Goal: Task Accomplishment & Management: Manage account settings

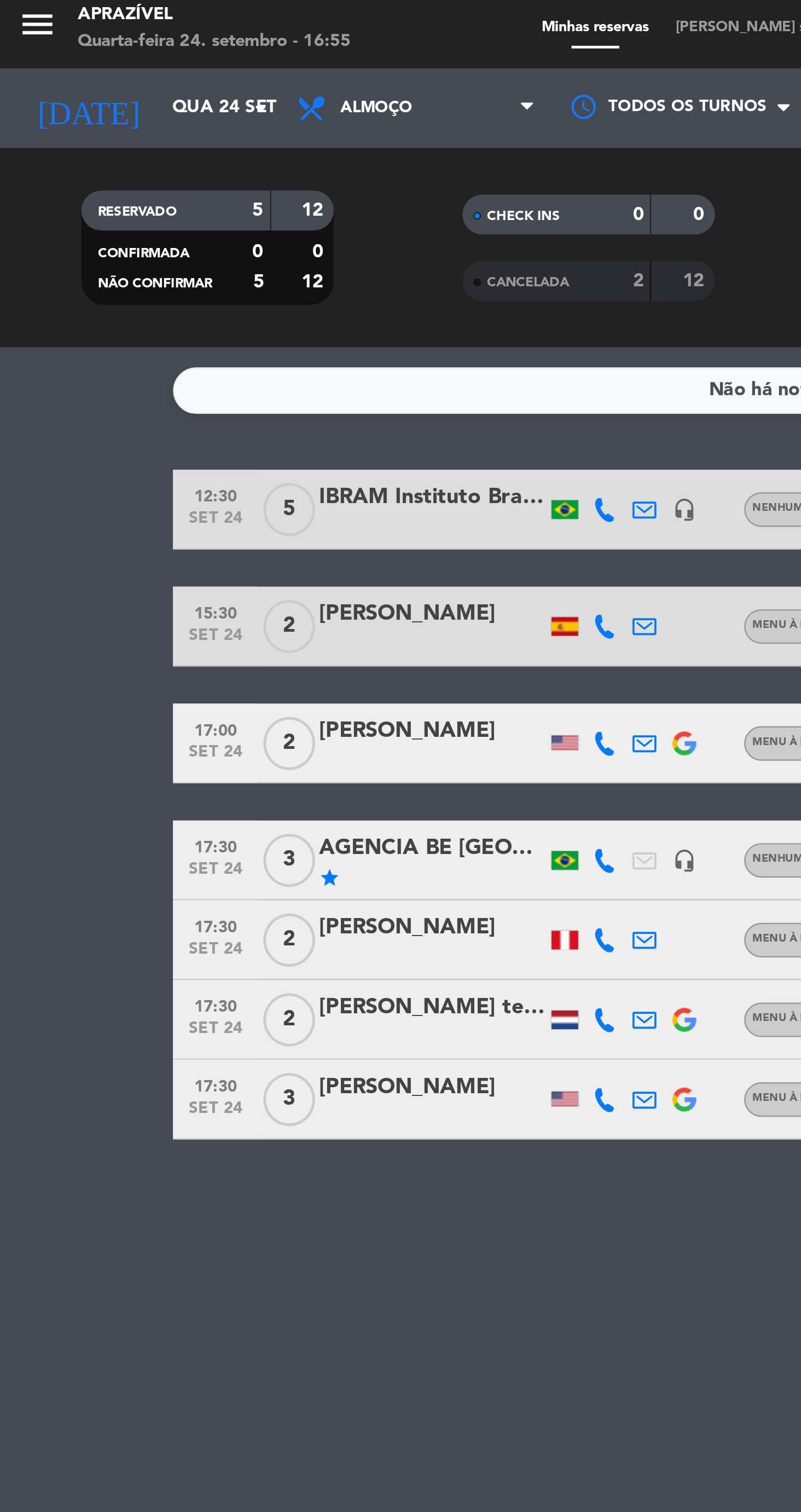
click at [82, 55] on input "Qua 24 set" at bounding box center [115, 48] width 98 height 20
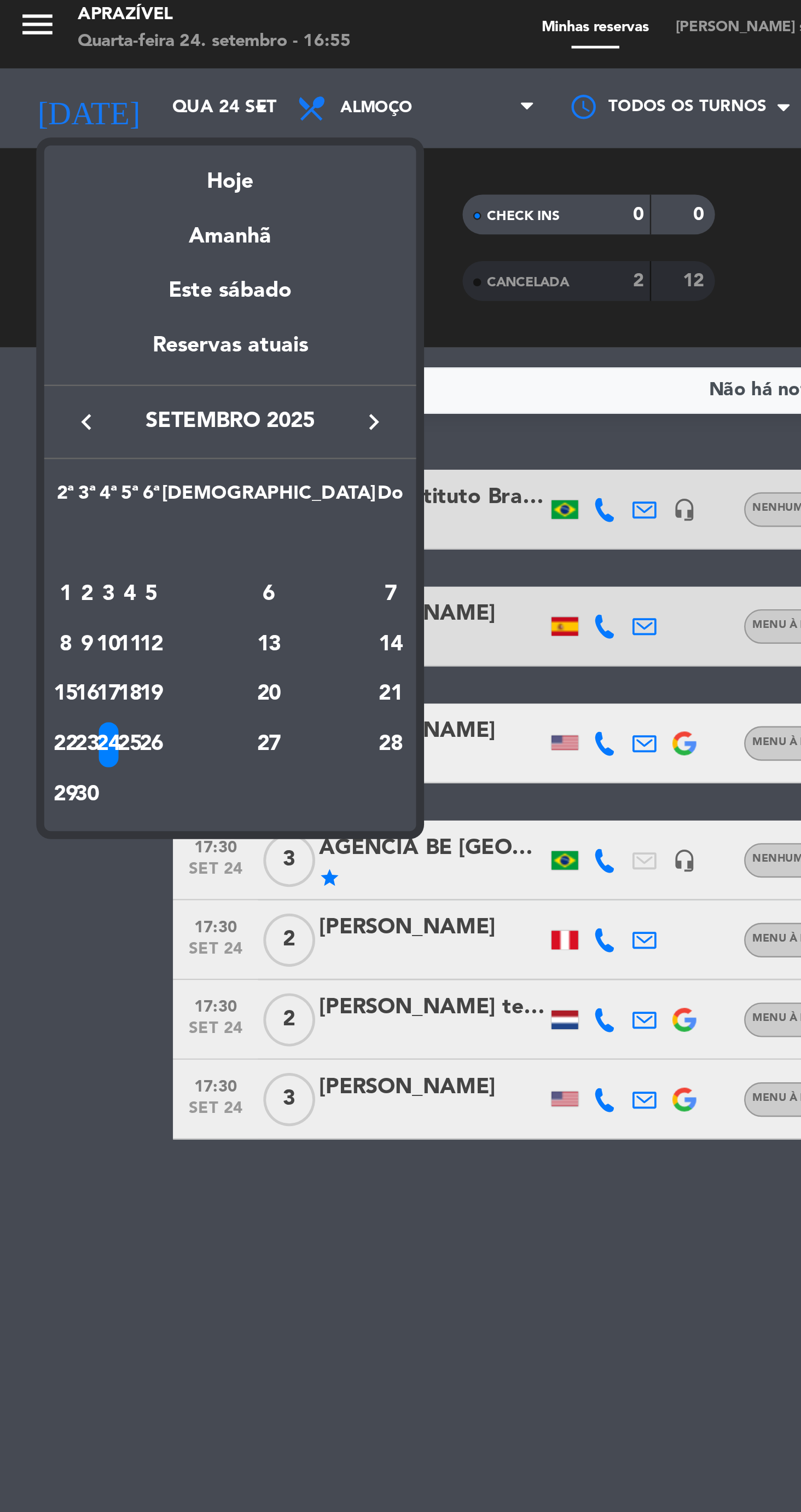
click at [267, 431] on div at bounding box center [400, 756] width 801 height 1512
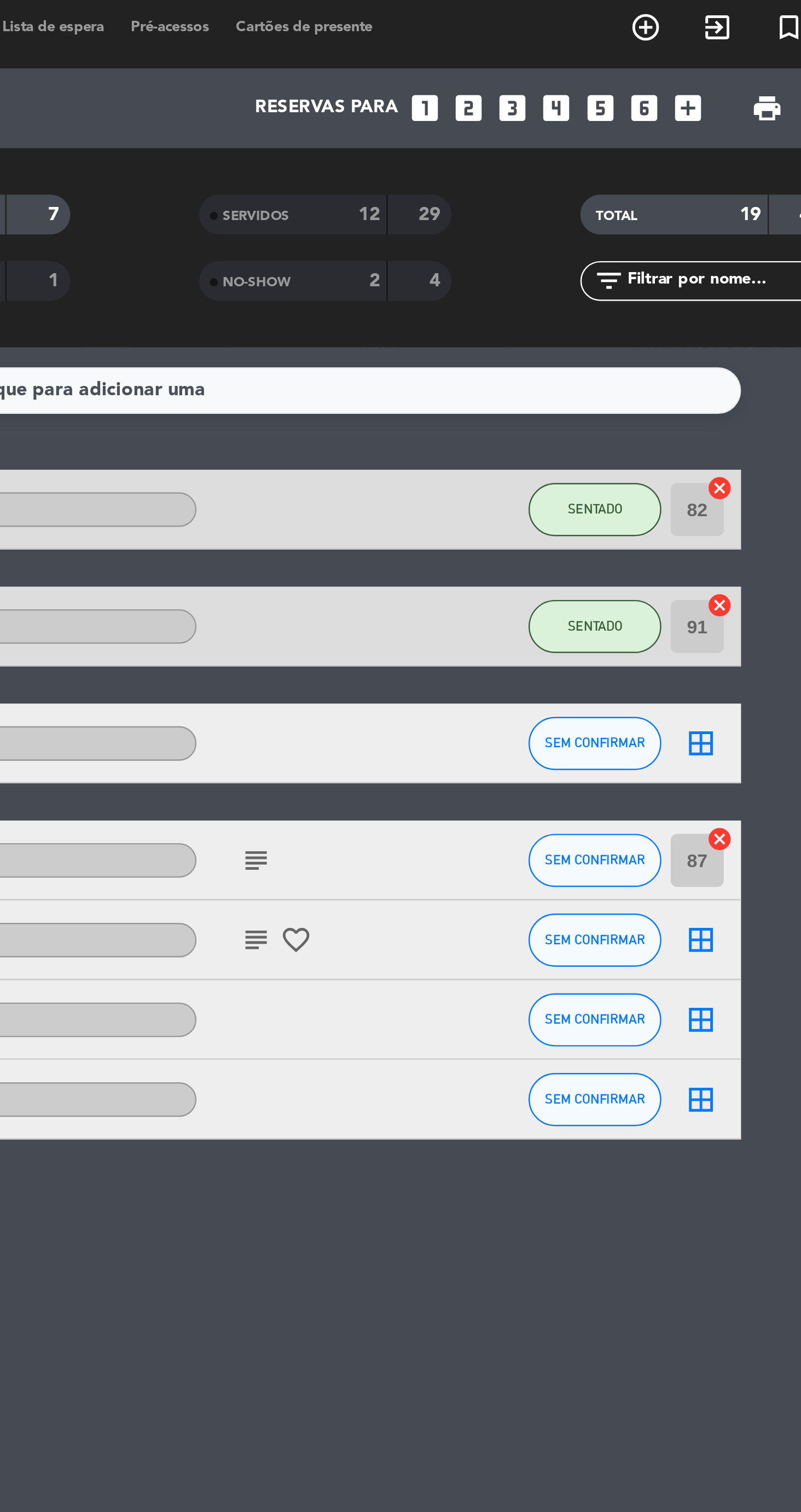
click at [616, 52] on icon "looks_two" at bounding box center [617, 49] width 14 height 14
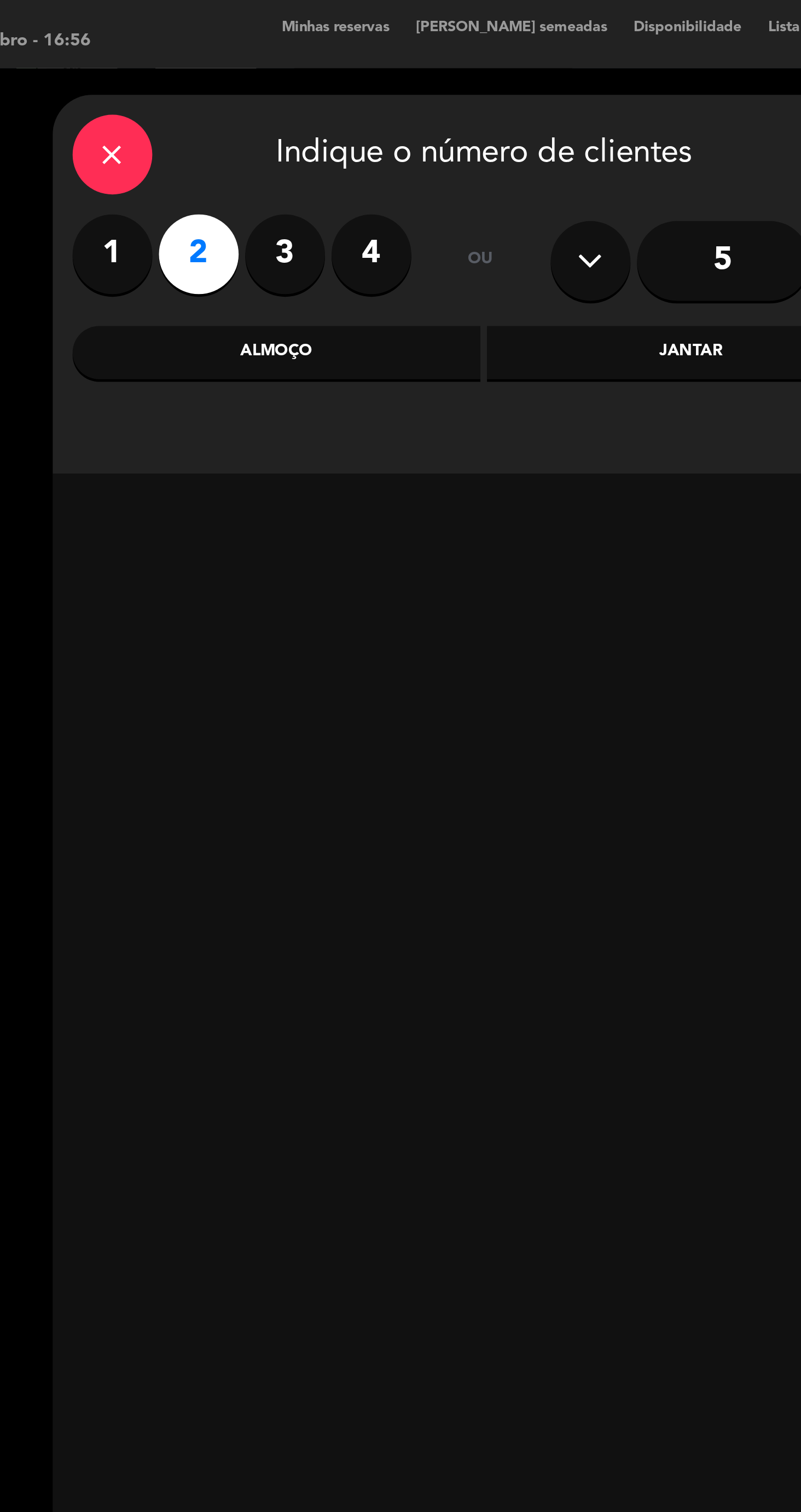
click at [388, 159] on div "Jantar" at bounding box center [393, 150] width 169 height 22
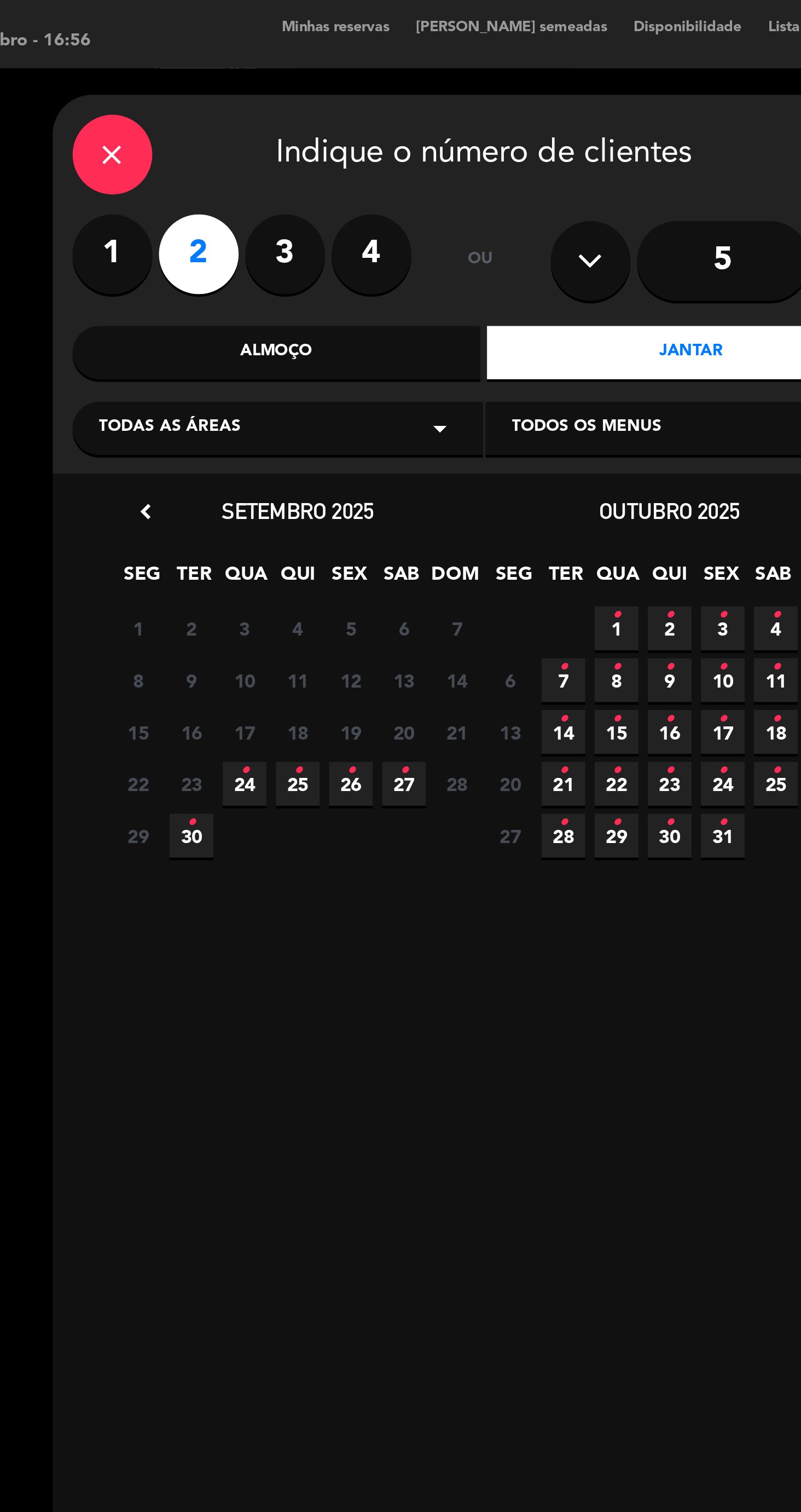
click at [208, 329] on icon "•" at bounding box center [208, 323] width 4 height 17
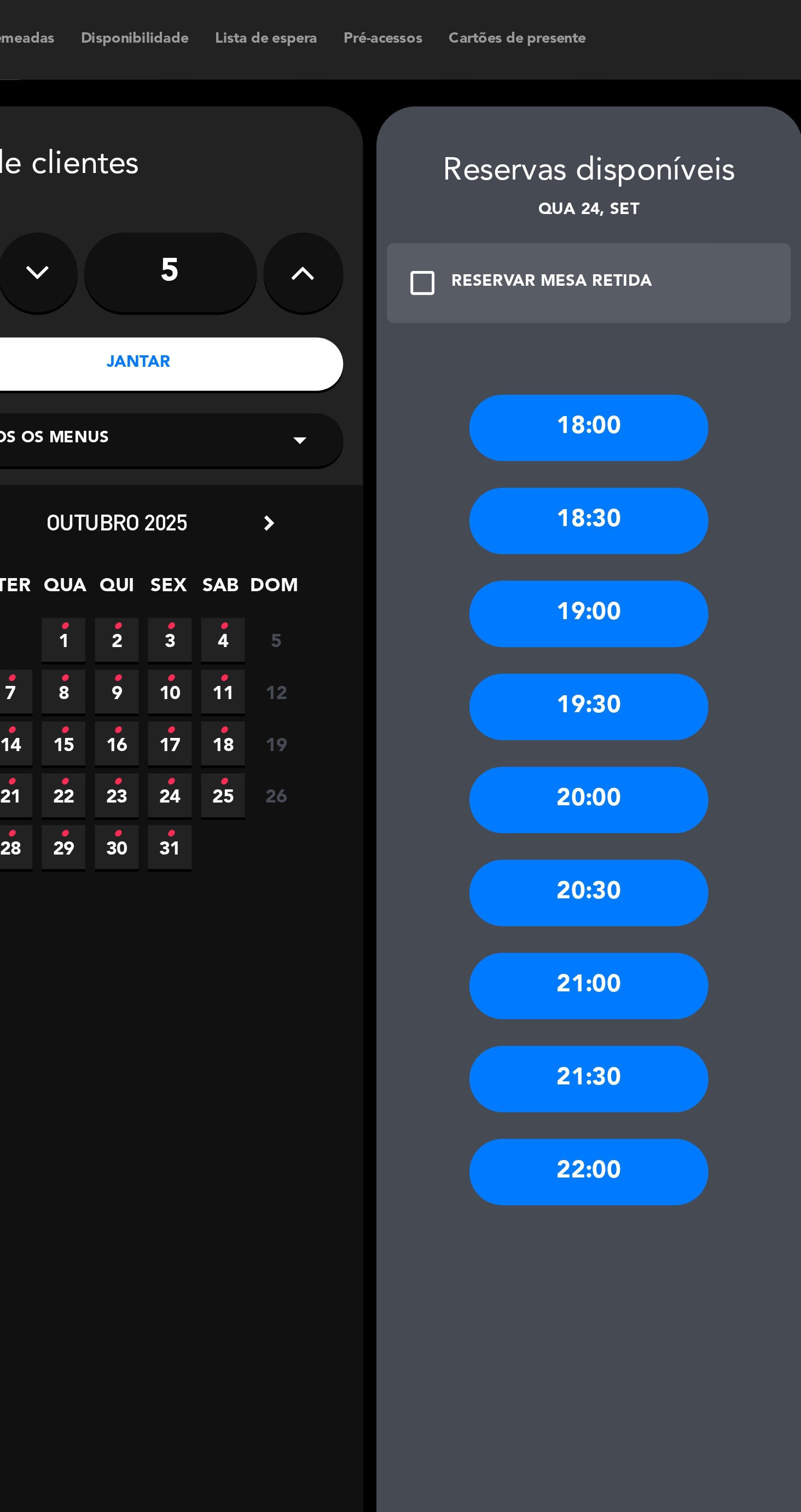
click at [596, 259] on div "19:00" at bounding box center [578, 252] width 98 height 27
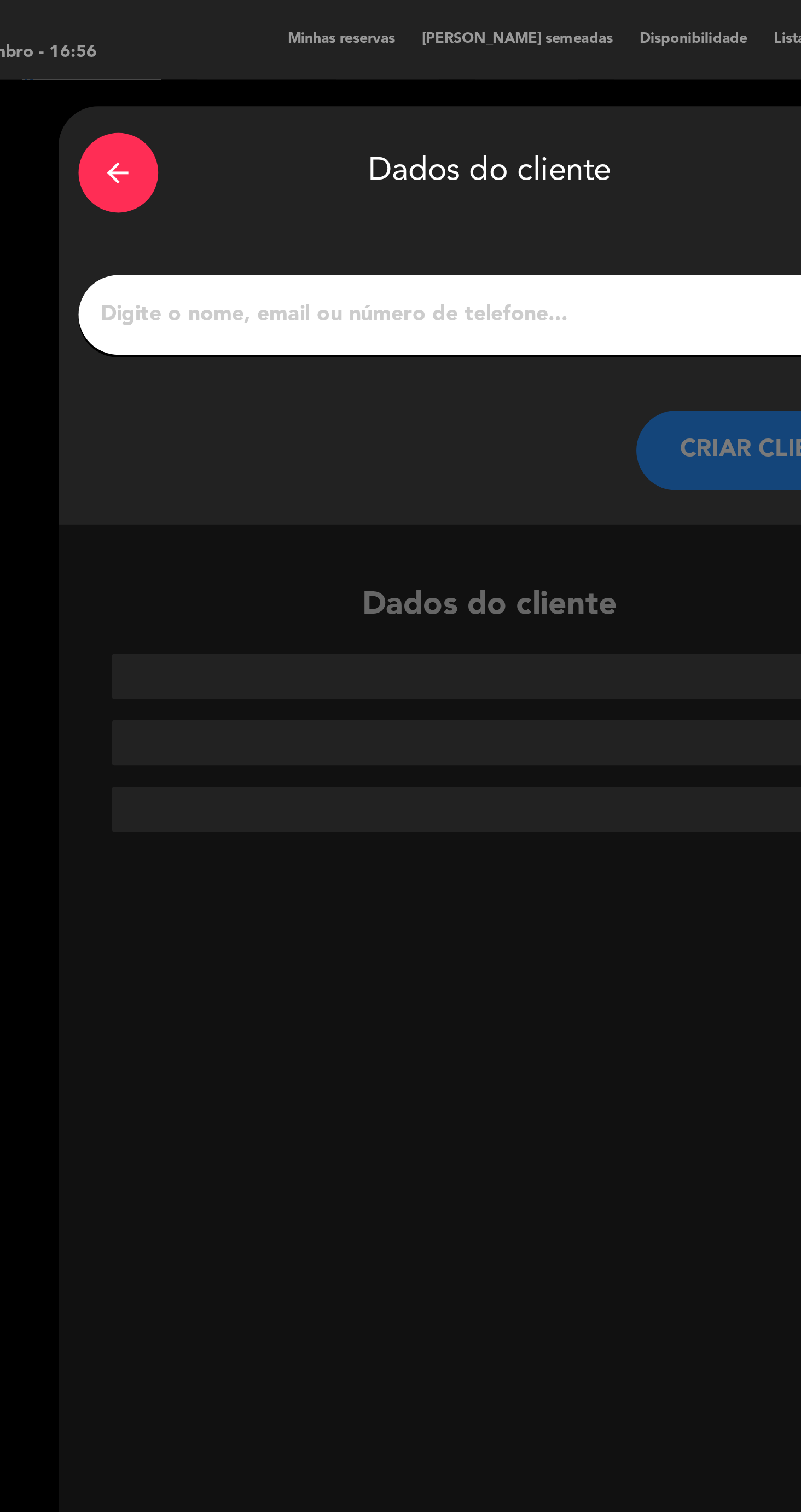
click at [279, 133] on input "1" at bounding box center [308, 130] width 323 height 16
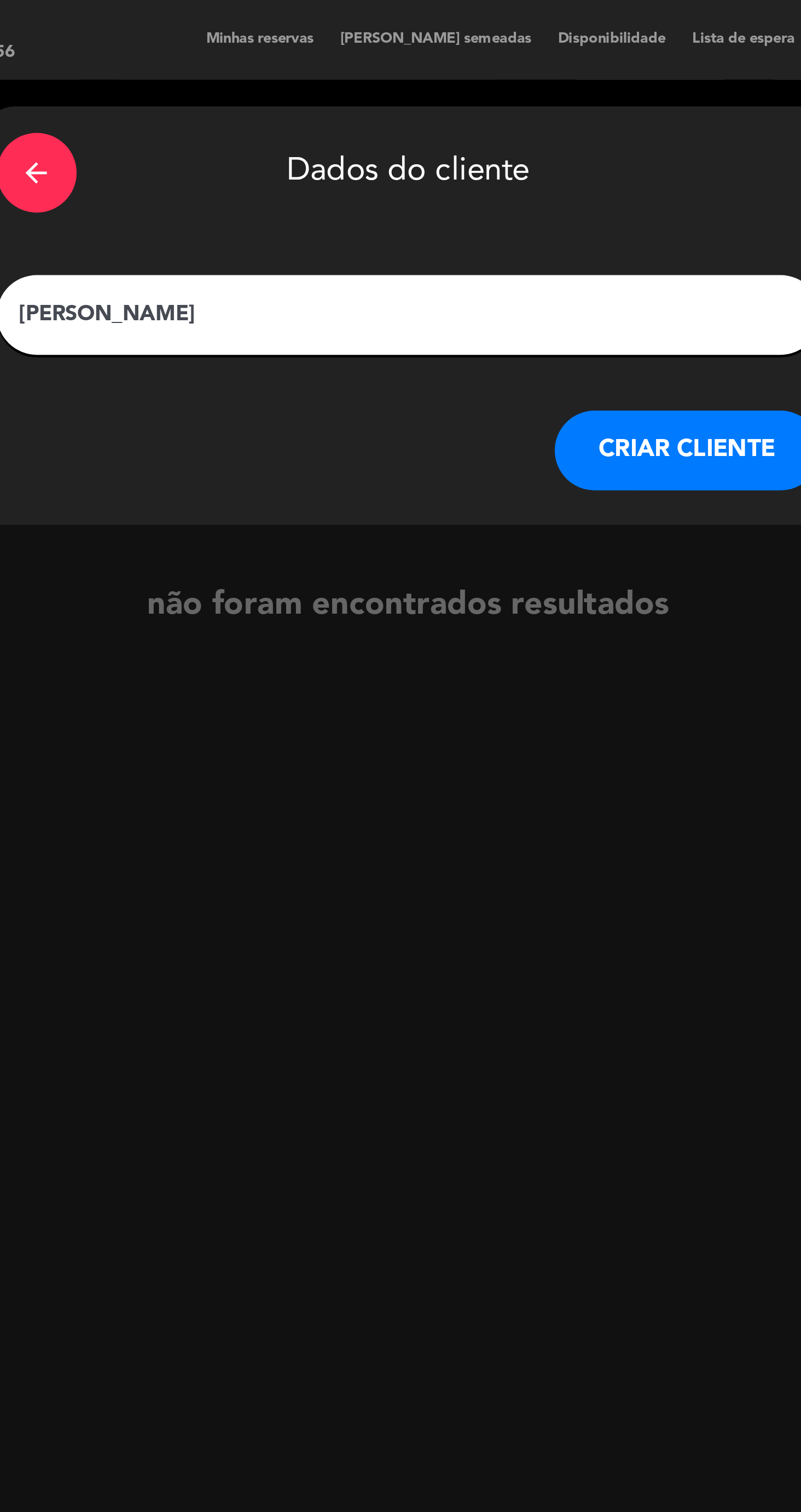
type input "[PERSON_NAME]"
click at [430, 198] on button "CRIAR CLIENTE" at bounding box center [422, 186] width 109 height 33
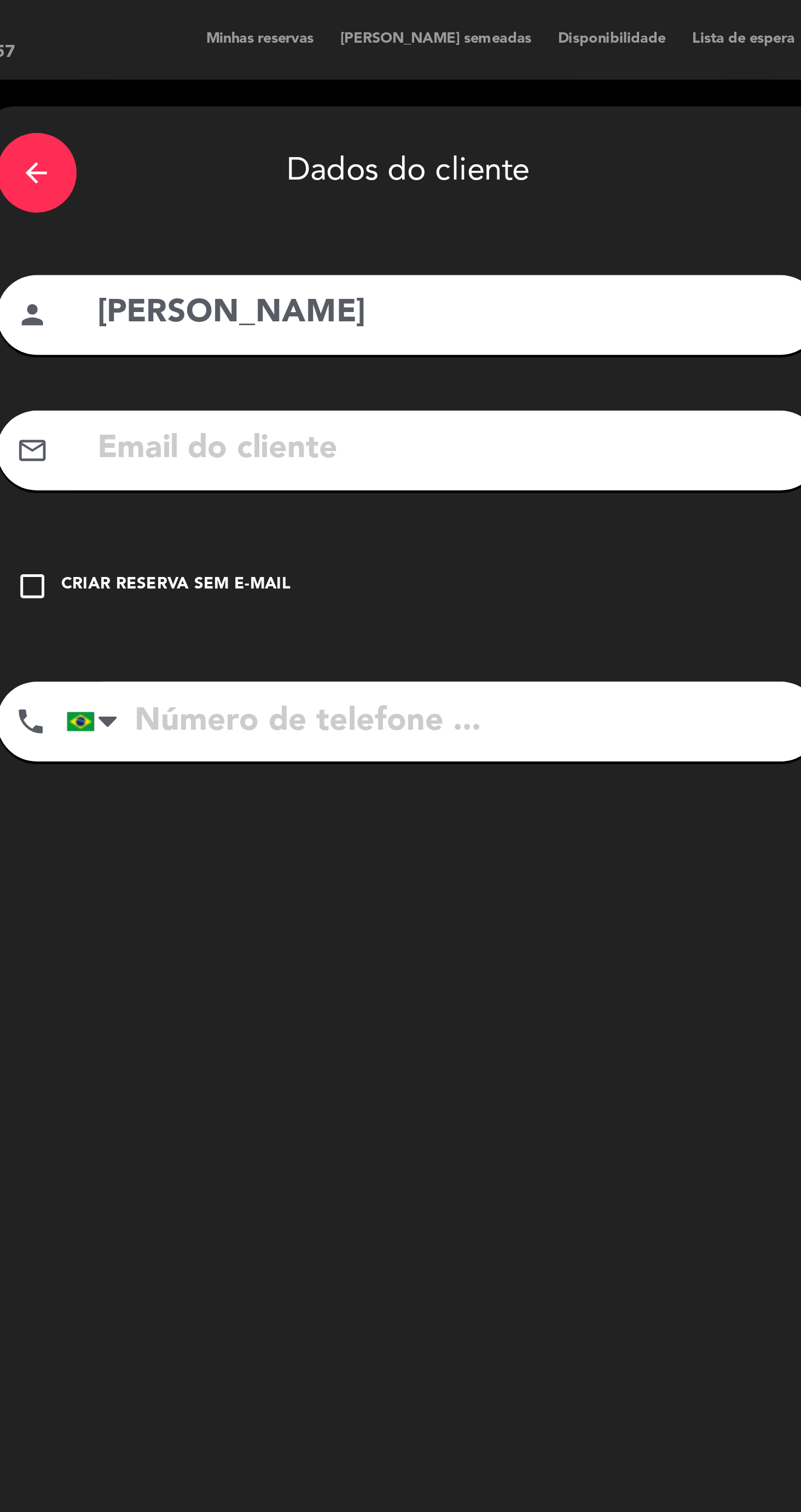
click at [191, 241] on div "Criar reserva sem e-mail" at bounding box center [212, 241] width 94 height 11
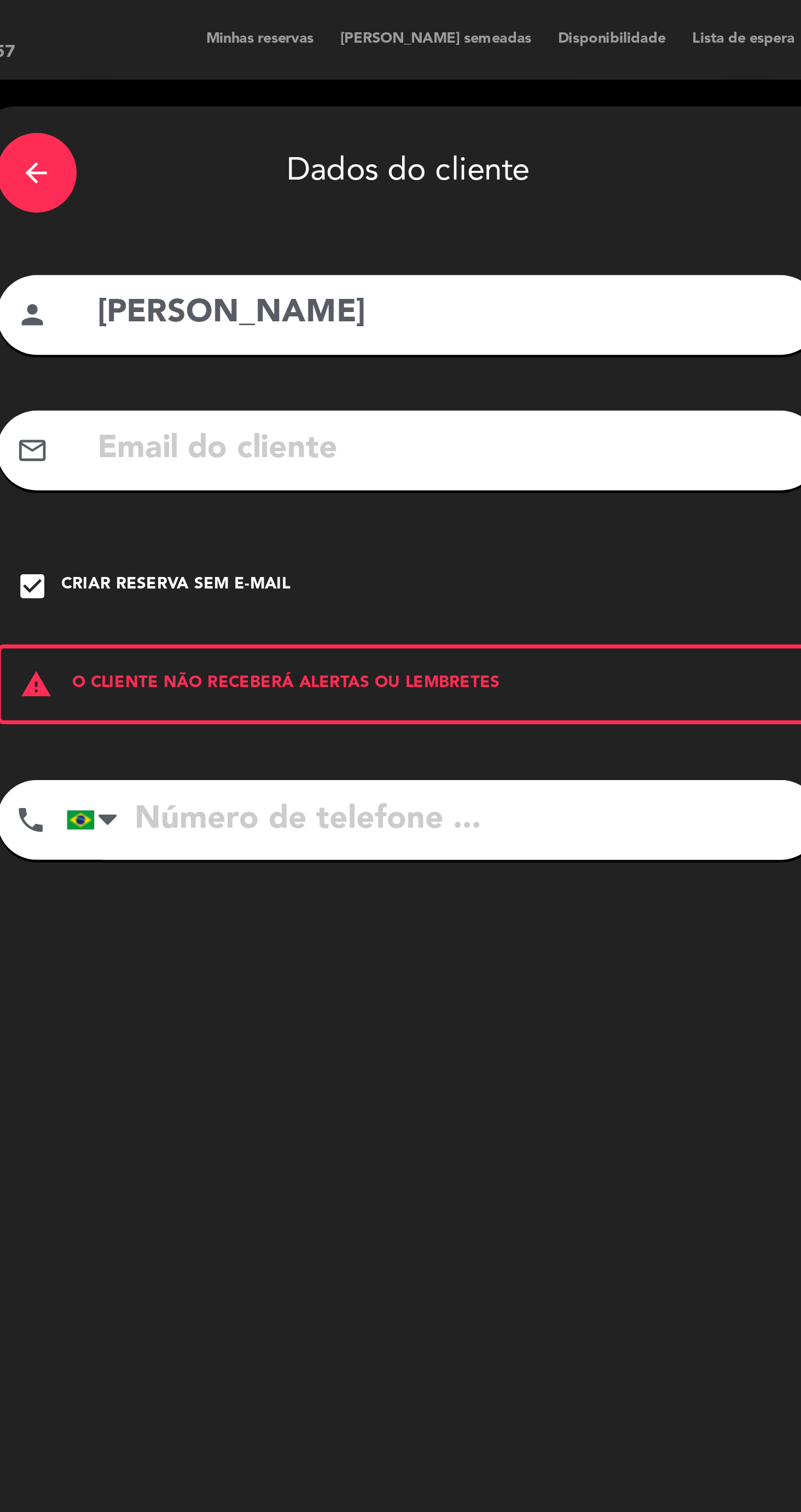
click at [251, 345] on input "tel" at bounding box center [322, 337] width 311 height 33
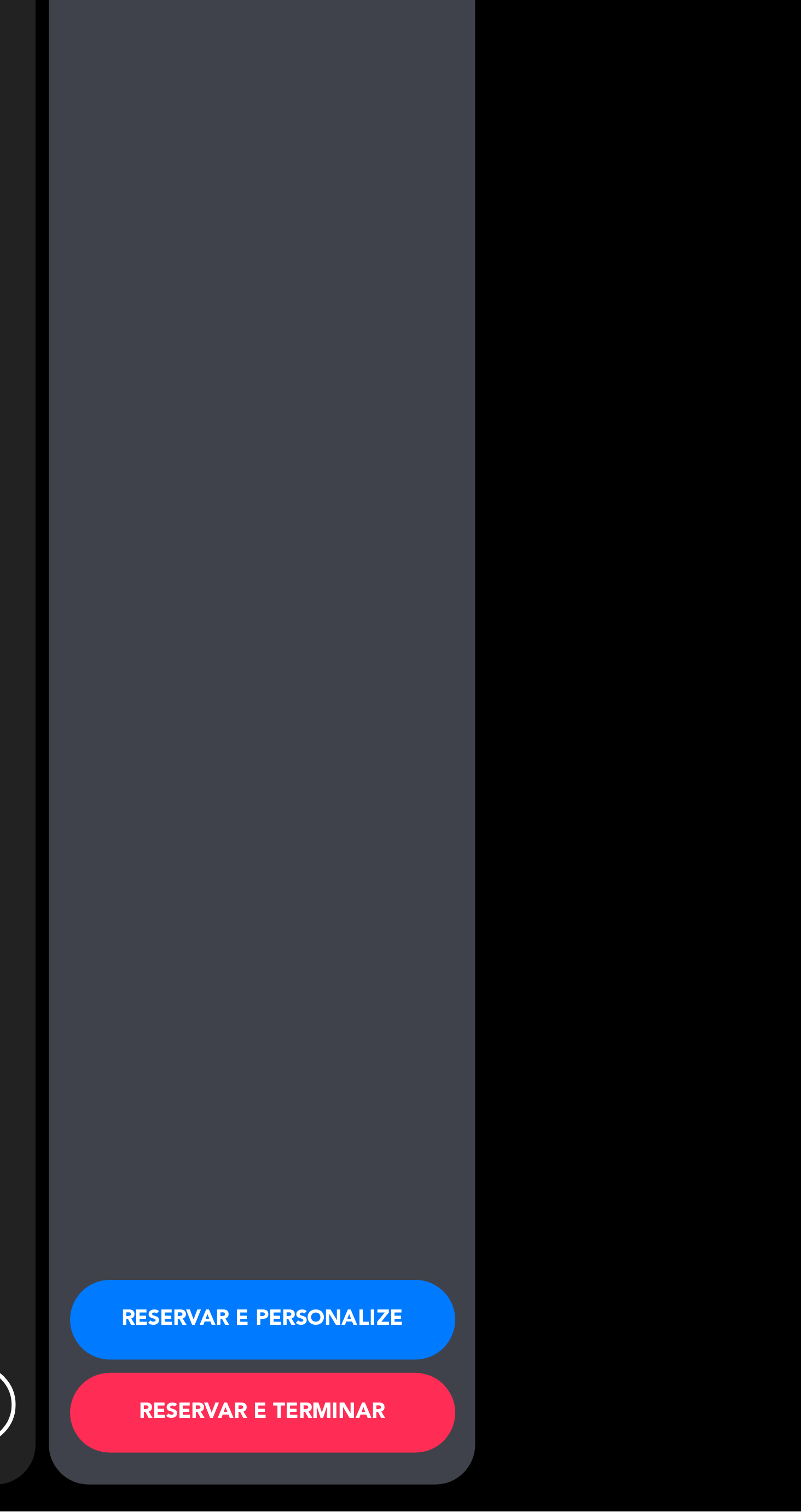
scroll to position [108, 0]
click at [586, 1434] on button "RESERVAR E PERSONALIZE" at bounding box center [578, 1433] width 158 height 33
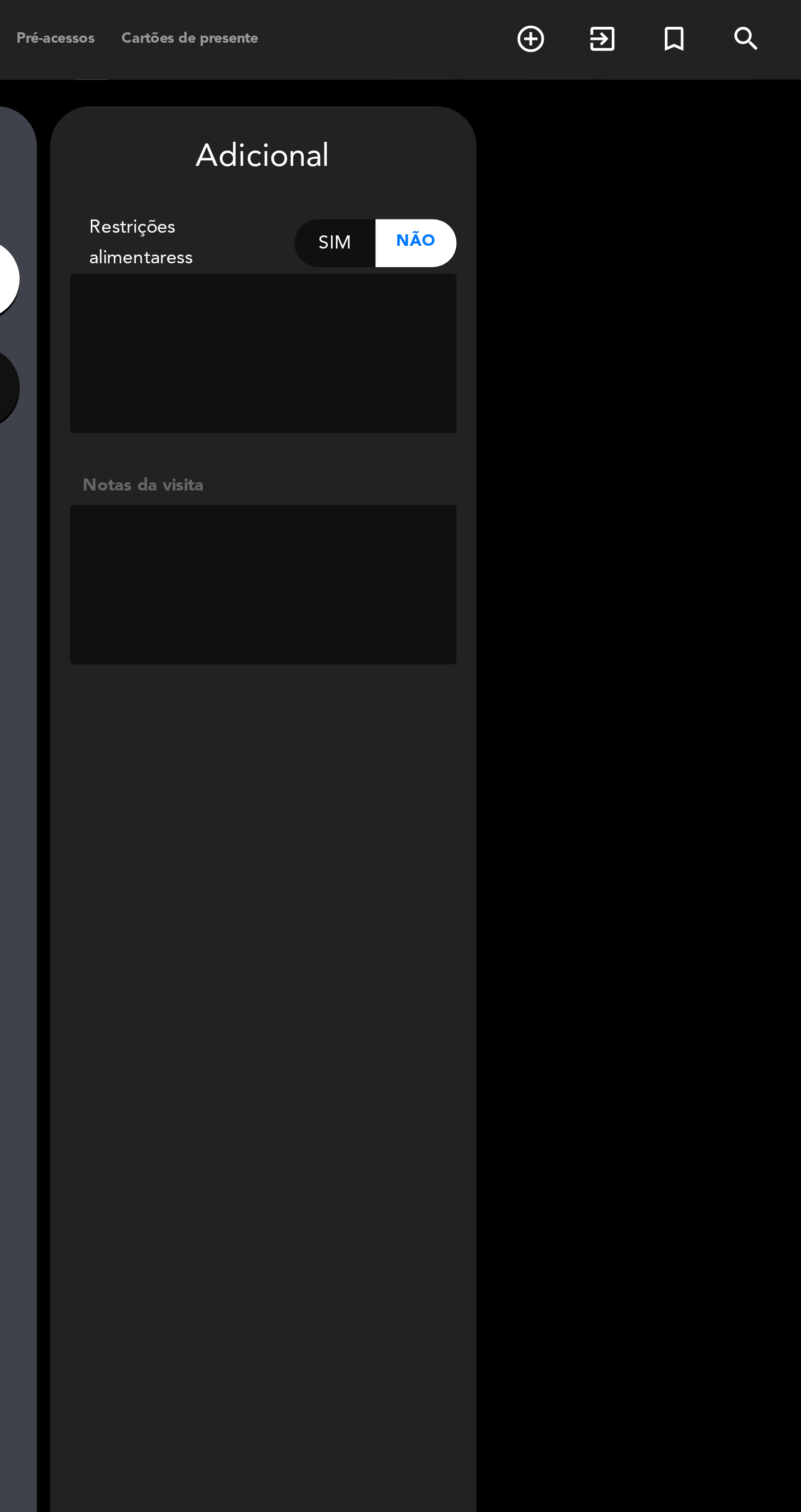
click at [576, 208] on textarea at bounding box center [579, 241] width 159 height 66
type textarea "R"
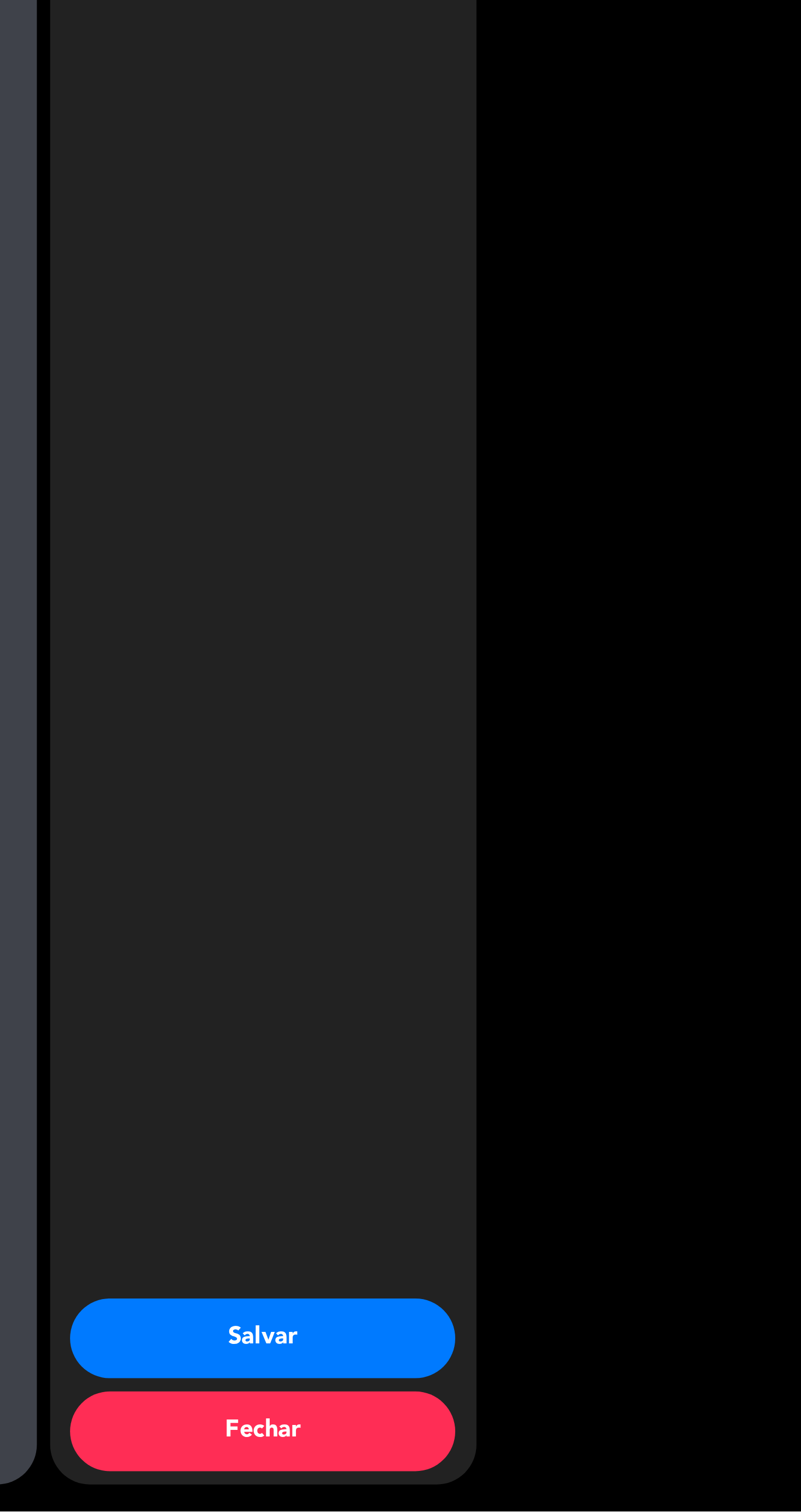
type textarea "Comissão hotel Rio144"
click at [603, 1439] on button "Salvar" at bounding box center [578, 1441] width 158 height 33
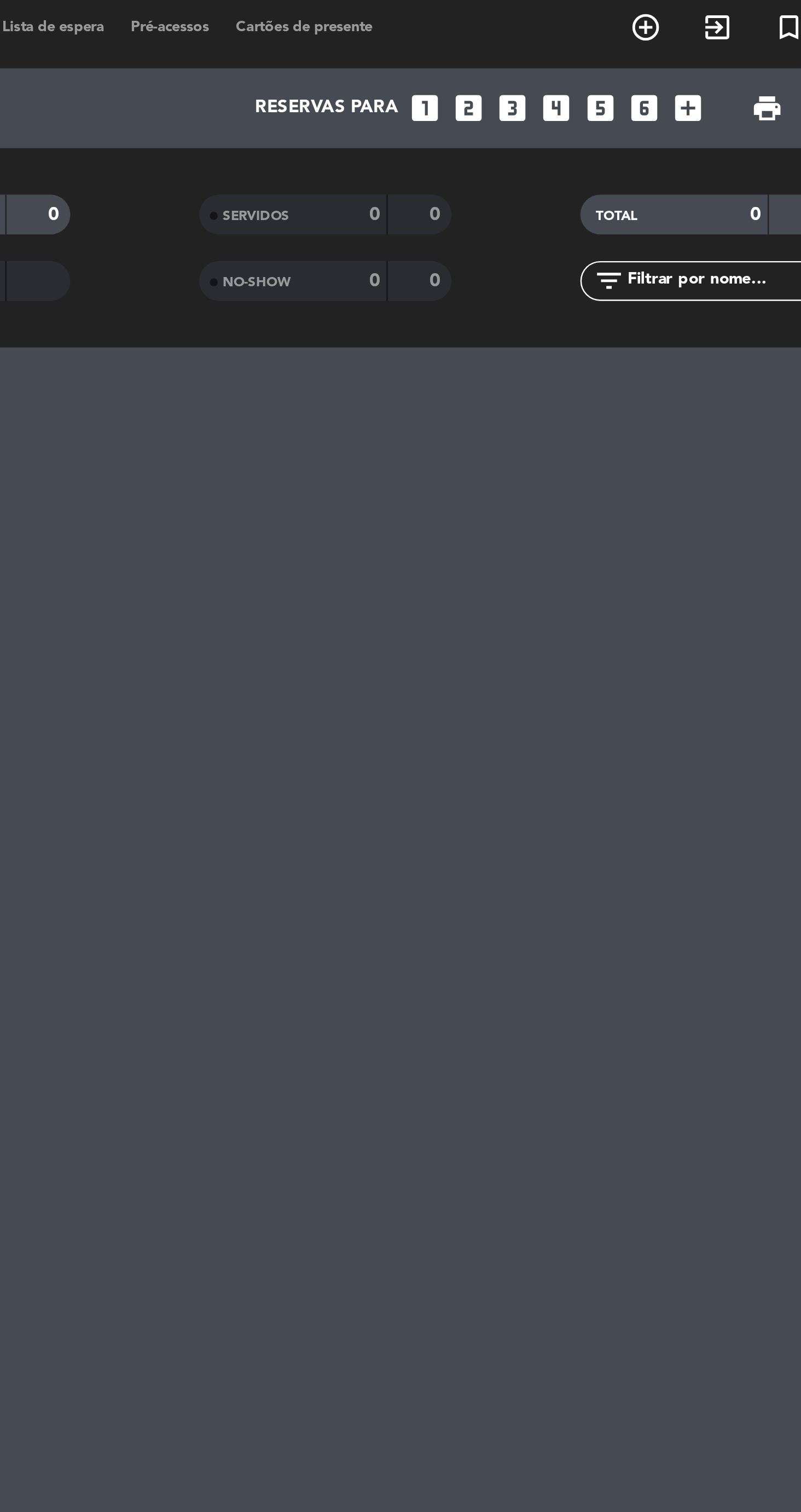
click at [548, 558] on div "menu Aprazível Quarta-feira 24. setembro - 16:57 Minhas reservas Mesas semeadas…" at bounding box center [400, 756] width 801 height 1512
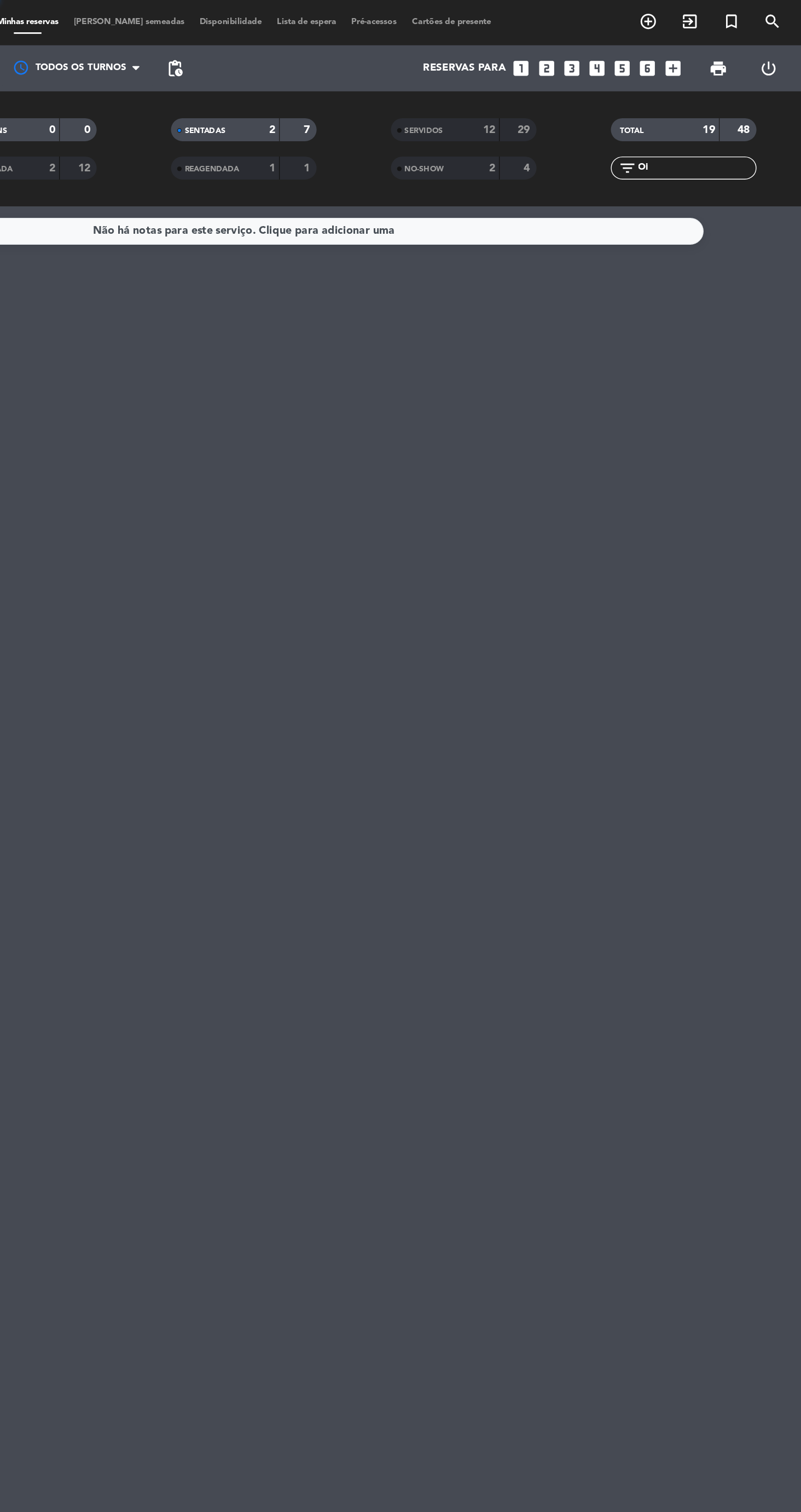
click at [703, 144] on div "RESERVADO 5 12 CONFIRMADA 0 0 NÃO CONFIRMAR 5 12 CHECK INS 0 0 CANCELADA 2 12 S…" at bounding box center [400, 106] width 801 height 82
click at [721, 119] on input "Oi" at bounding box center [724, 119] width 85 height 12
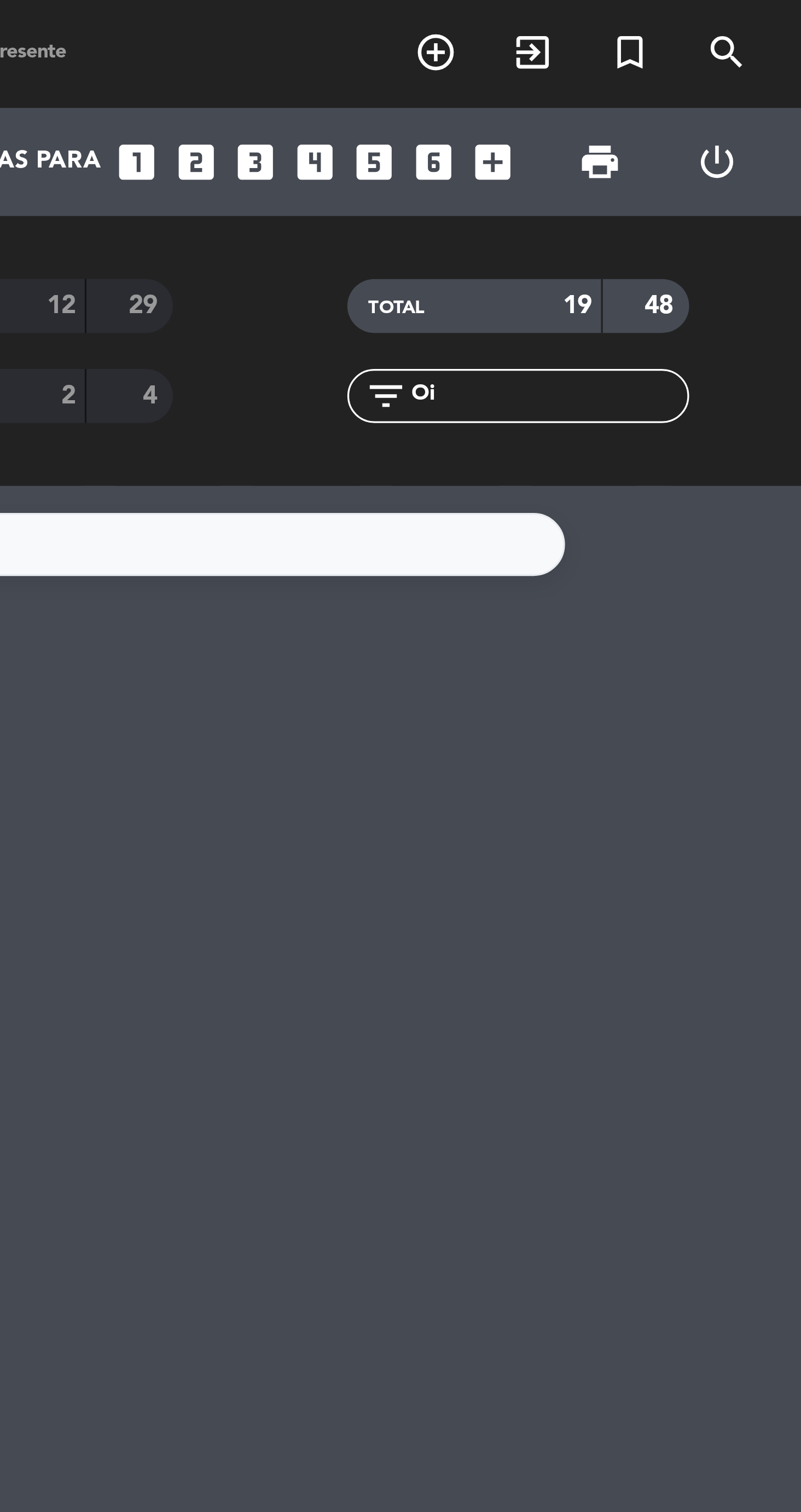
type input "O"
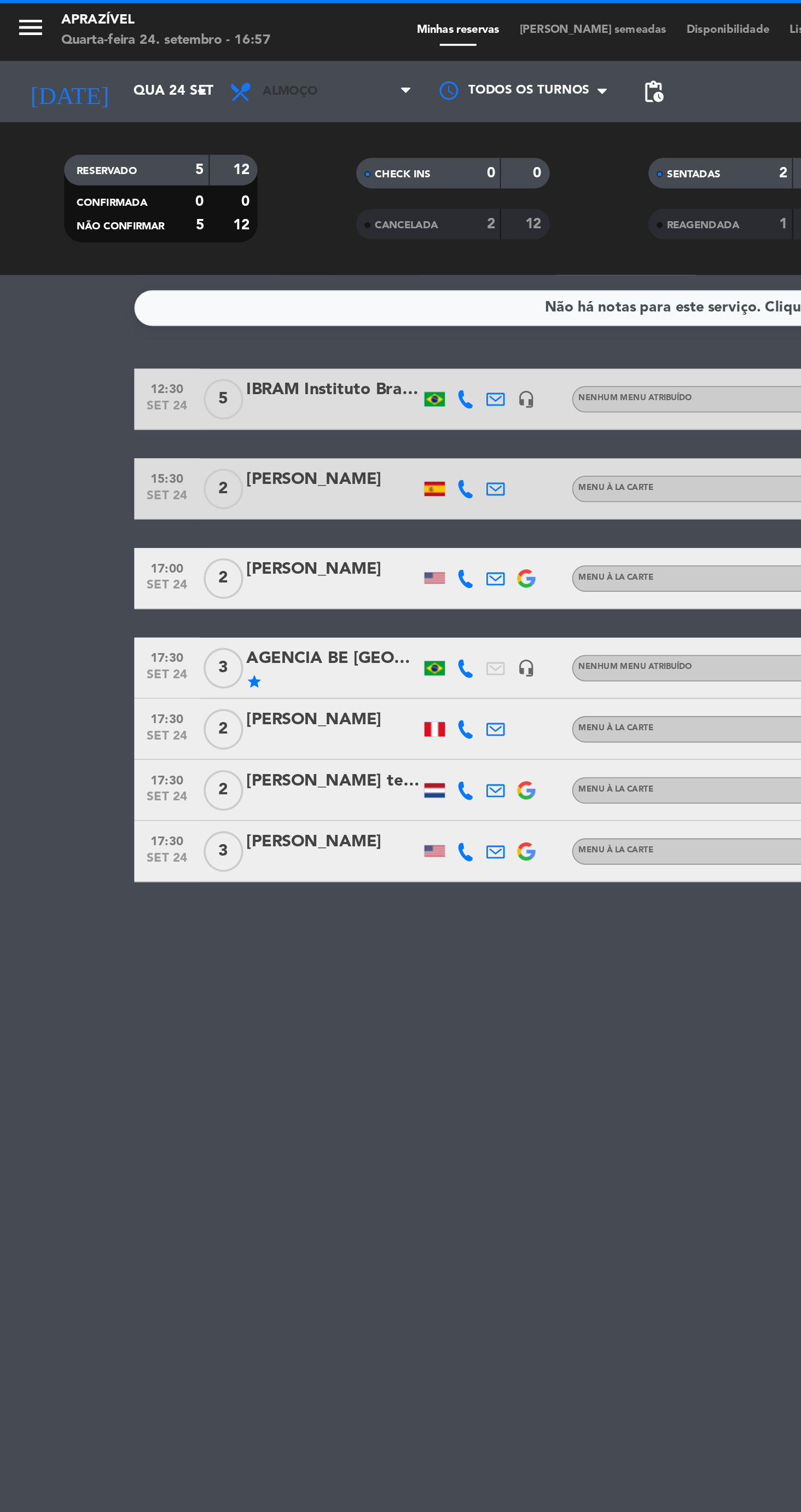
click at [153, 51] on span "Almoço" at bounding box center [156, 49] width 30 height 8
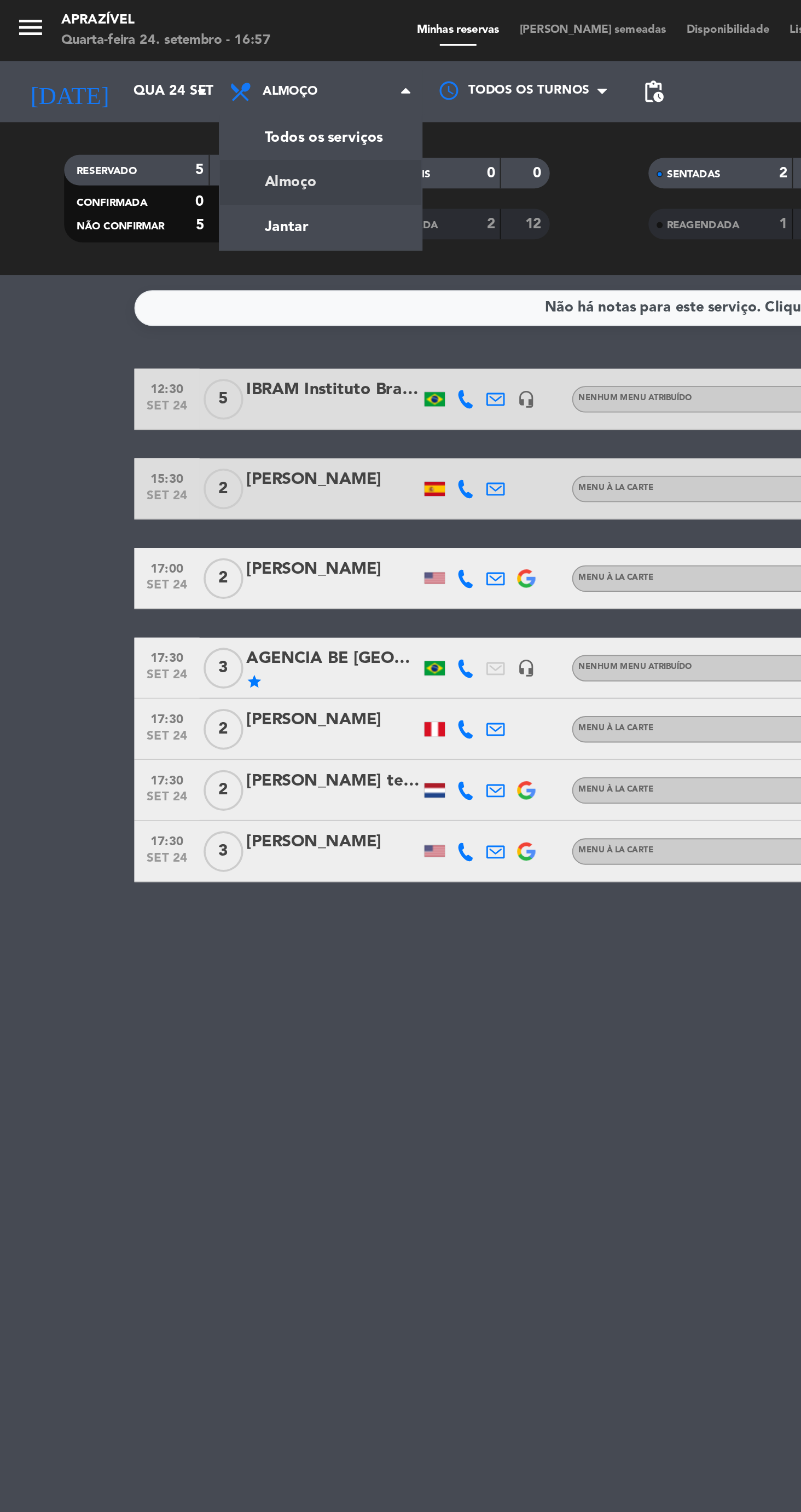
click at [153, 122] on div "menu Aprazível Quarta-feira 24. setembro - 16:57 Minhas reservas Mesas semeadas…" at bounding box center [400, 73] width 801 height 148
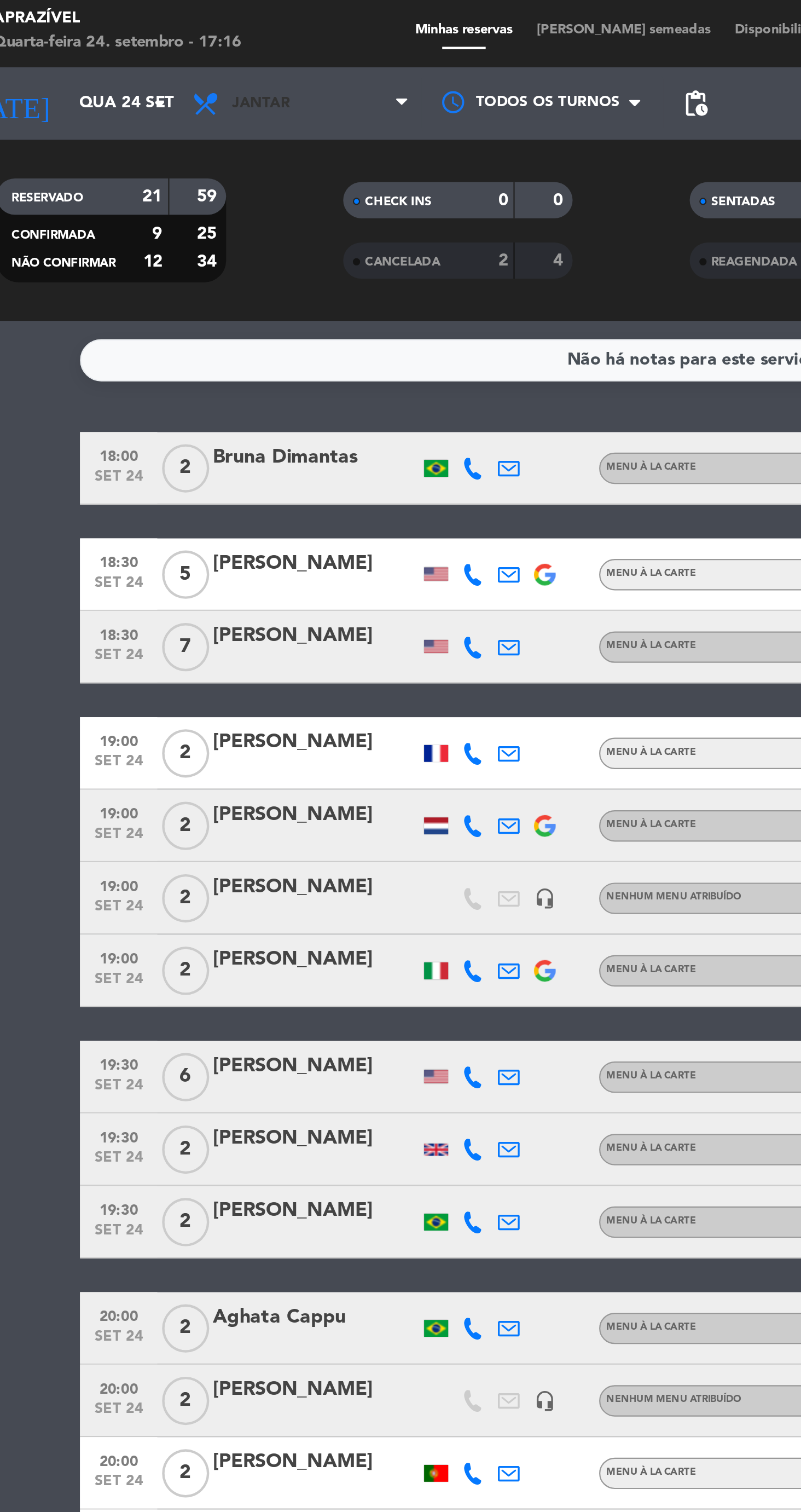
click at [176, 54] on span "Jantar" at bounding box center [173, 49] width 109 height 24
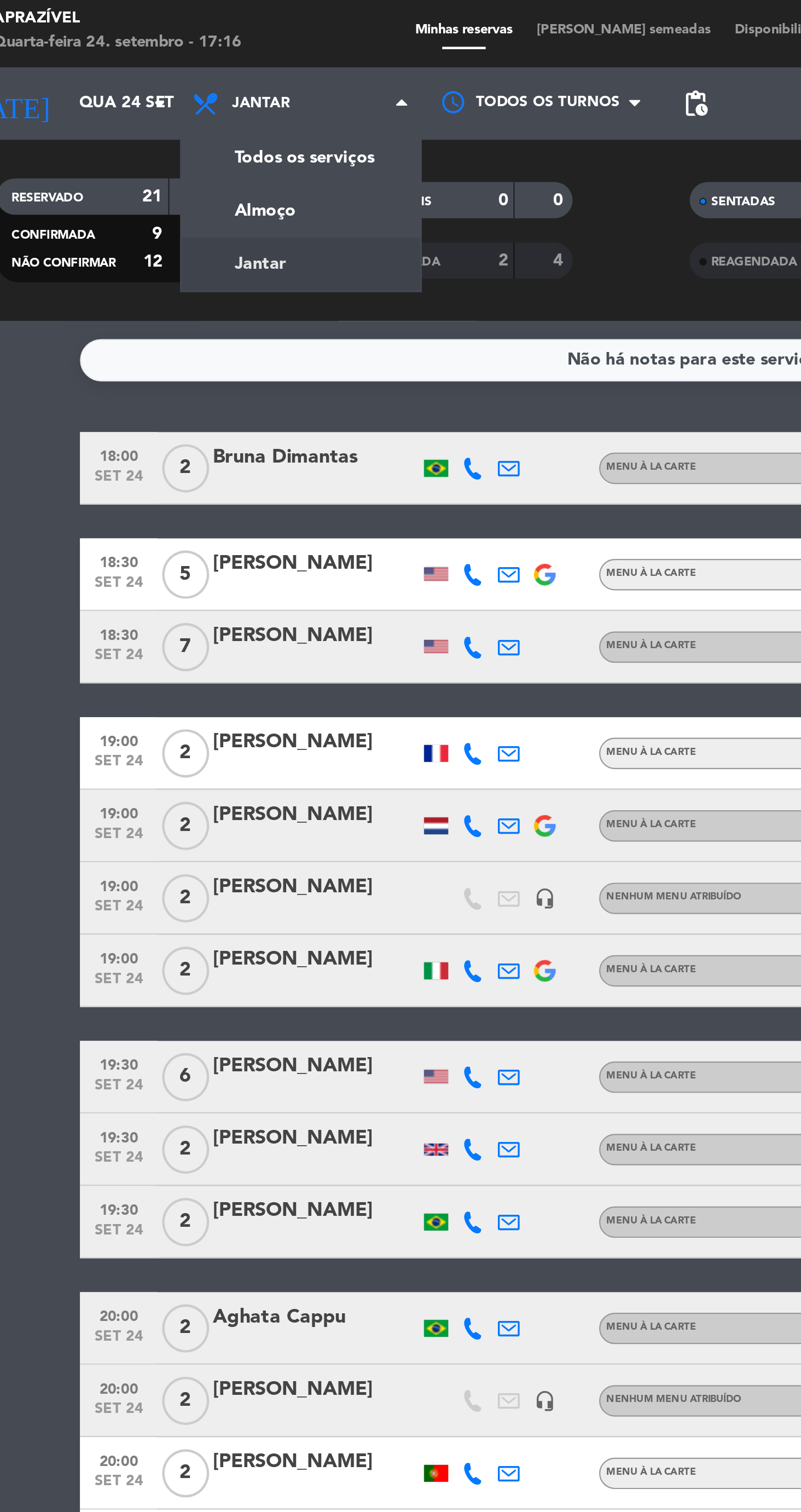
click at [179, 105] on div "menu Aprazível Quarta-feira 24. setembro - 17:16 Minhas reservas Mesas semeadas…" at bounding box center [400, 73] width 801 height 148
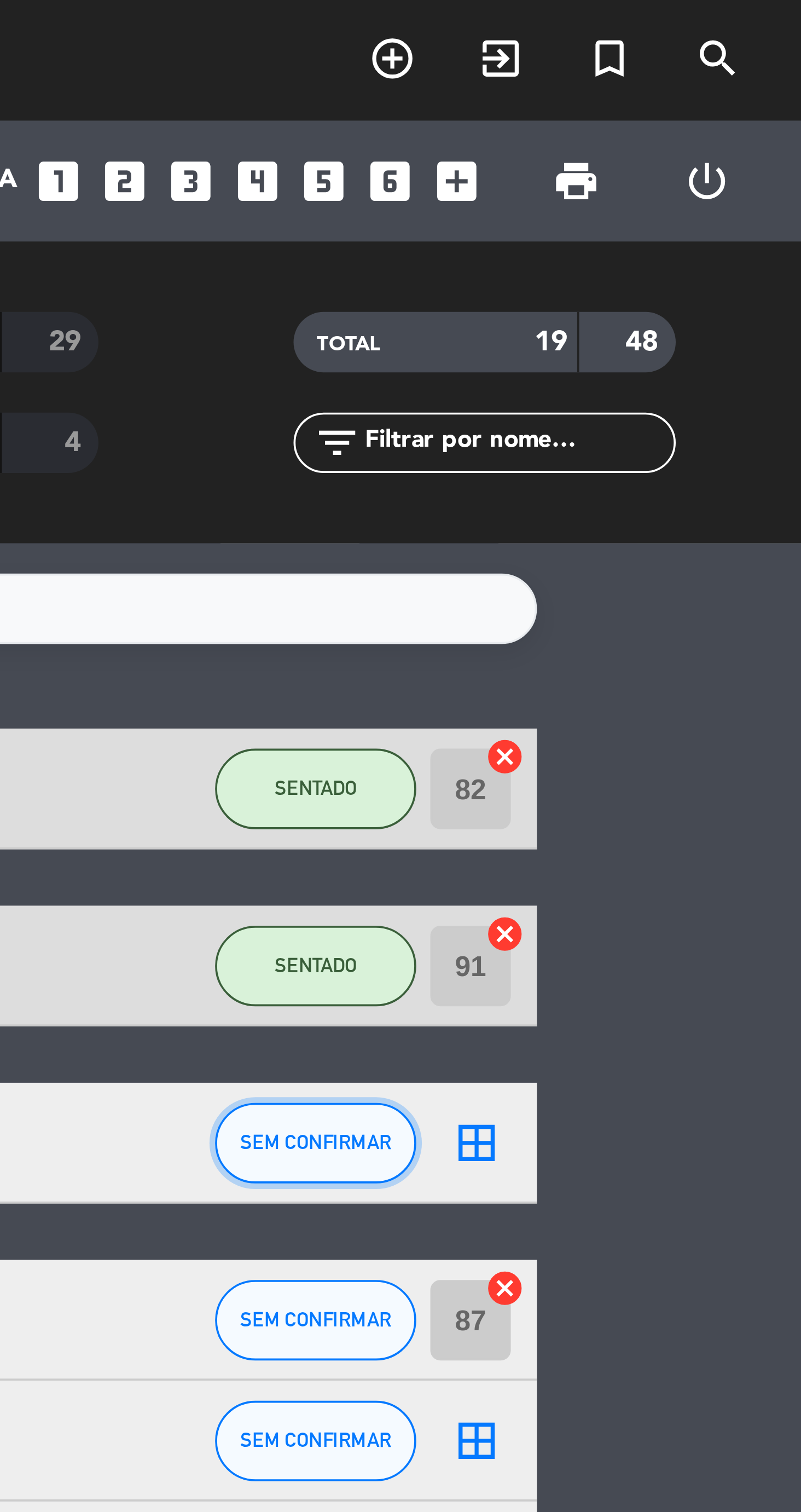
click at [678, 314] on button "SEM CONFIRMAR" at bounding box center [668, 311] width 55 height 22
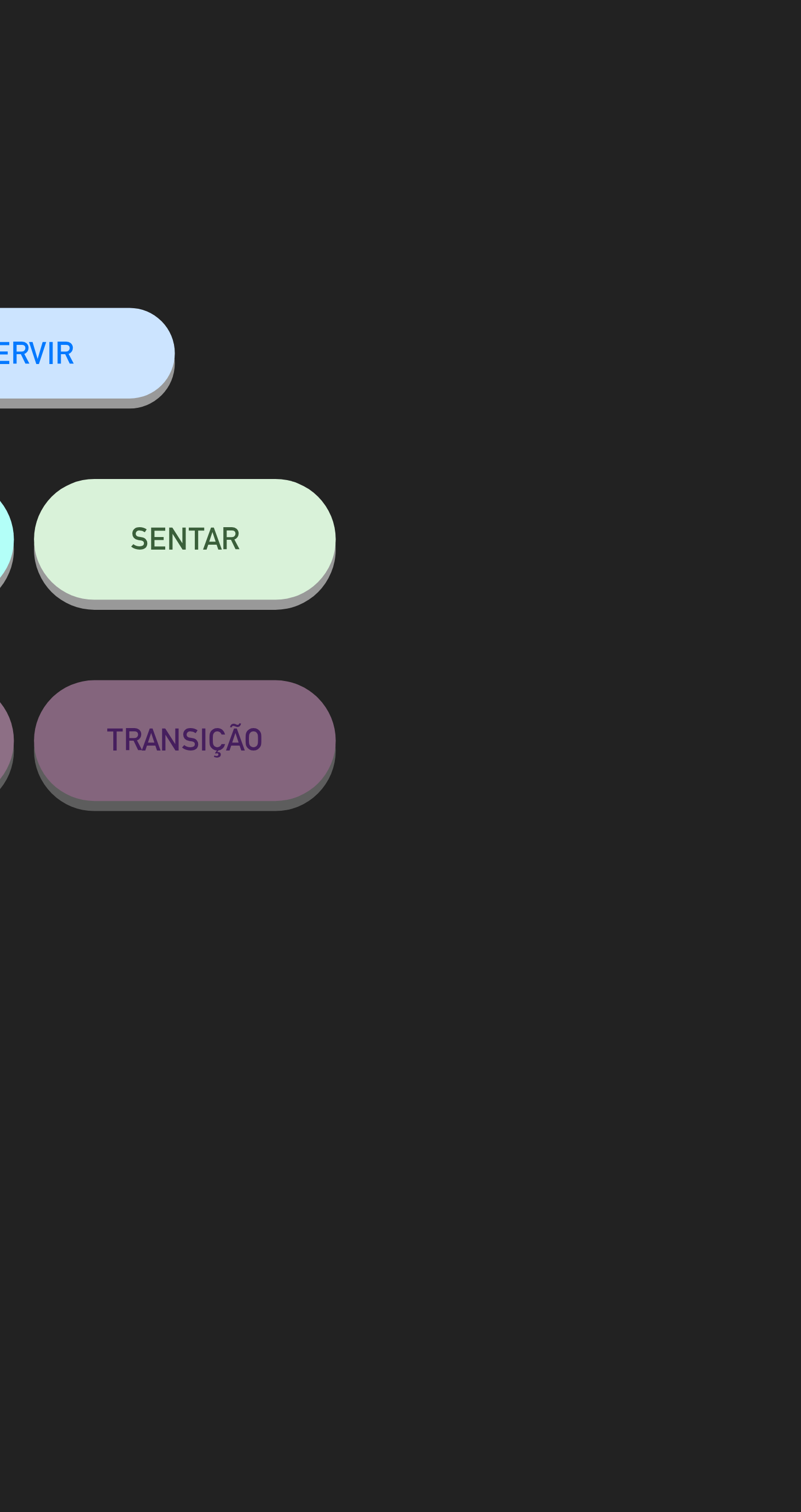
click at [599, 152] on button "SENTAR" at bounding box center [575, 147] width 82 height 33
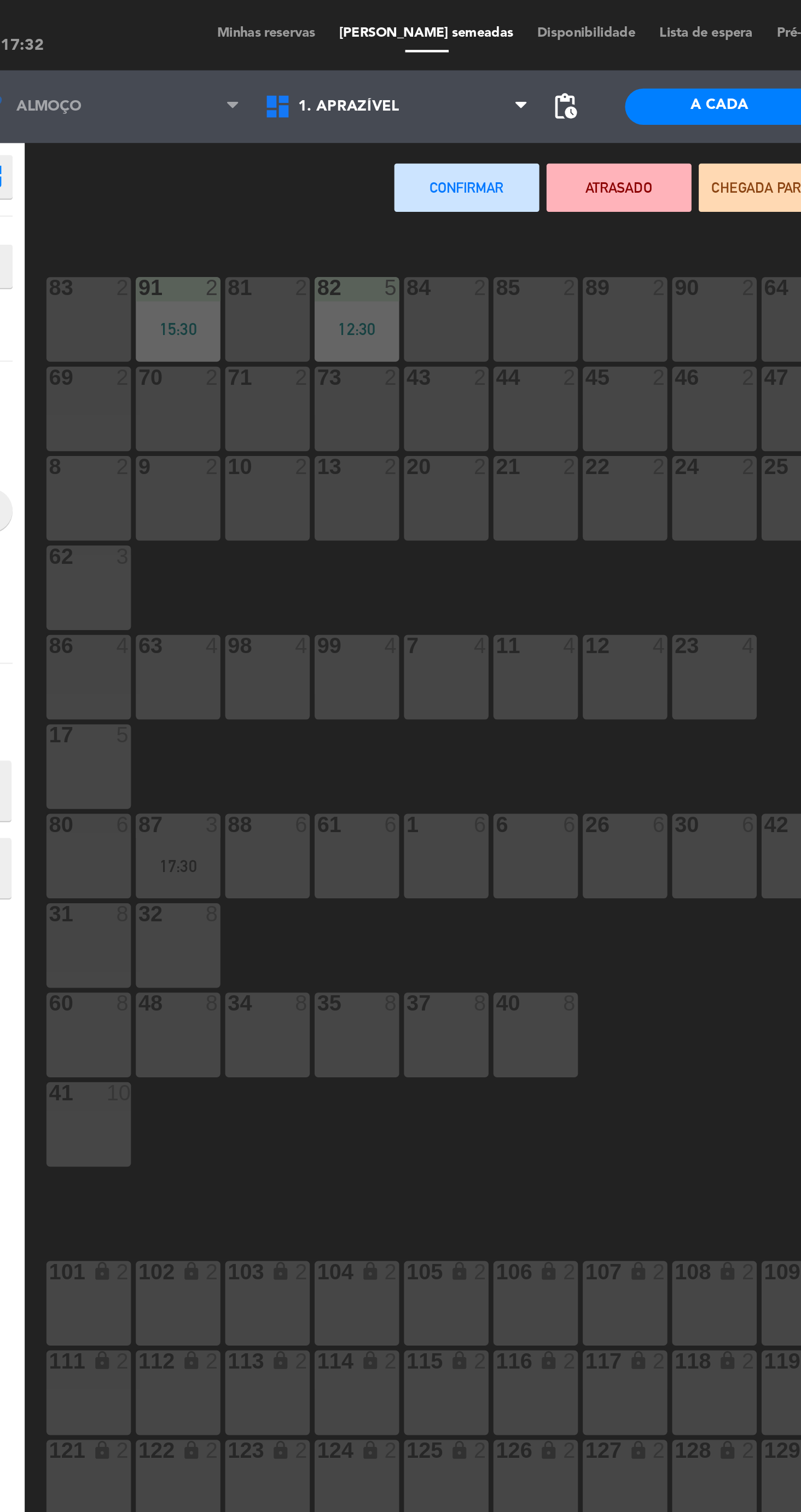
click at [409, 155] on div "89 2" at bounding box center [408, 145] width 38 height 38
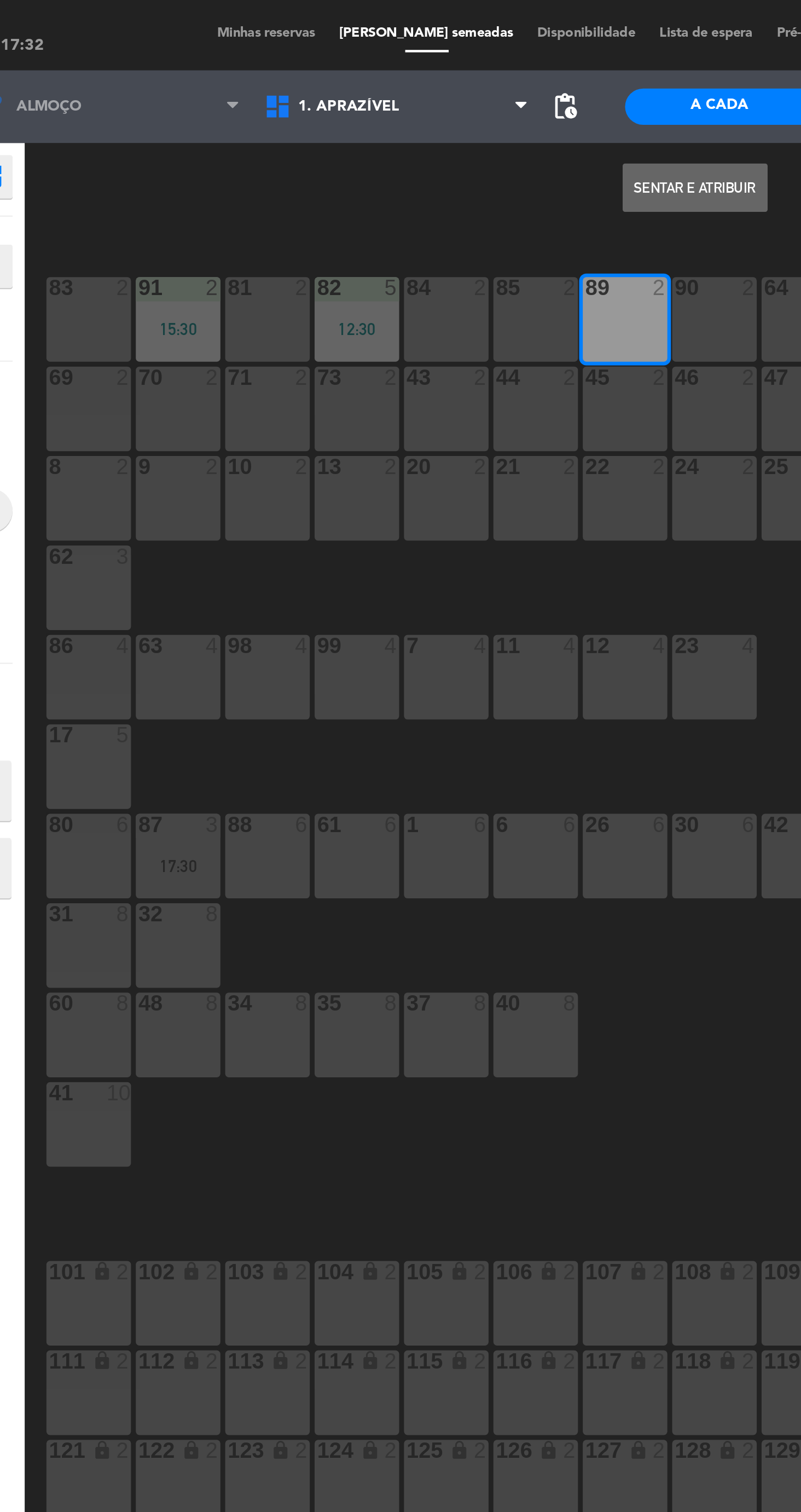
click at [436, 94] on button "Sentar e Atribuir" at bounding box center [440, 86] width 66 height 22
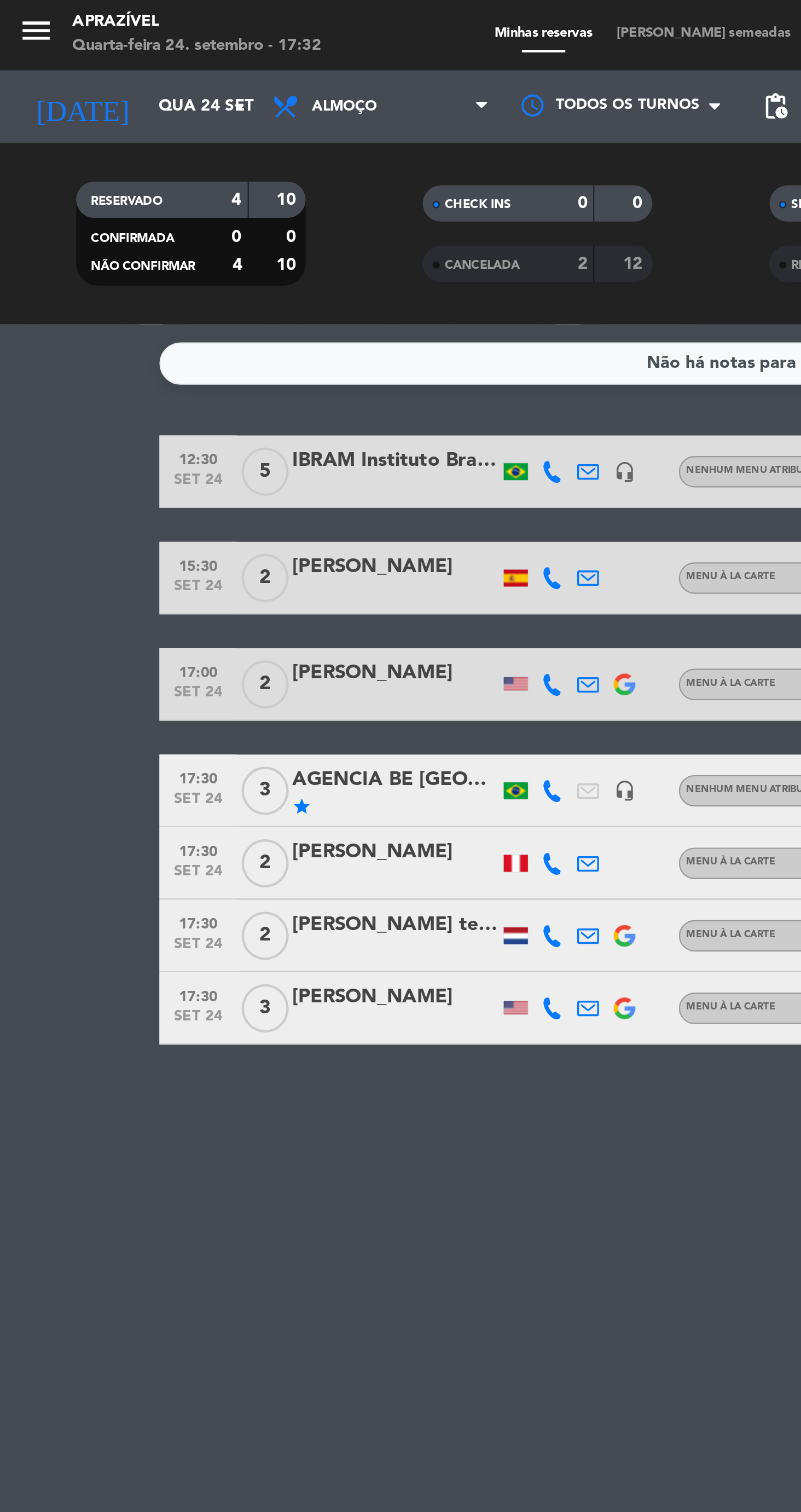
click at [233, 393] on div at bounding box center [233, 392] width 11 height 8
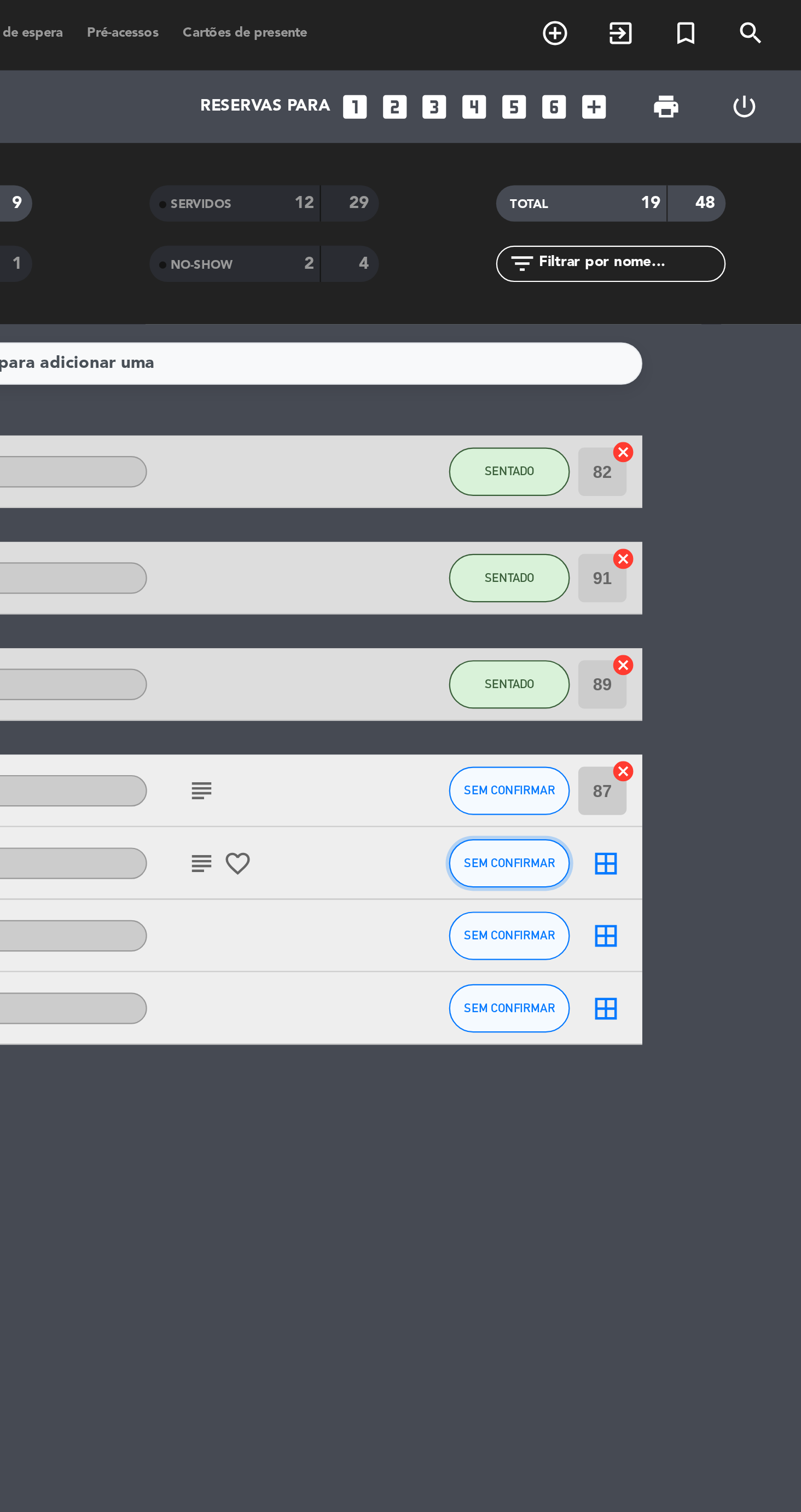
click at [664, 399] on button "SEM CONFIRMAR" at bounding box center [668, 392] width 55 height 22
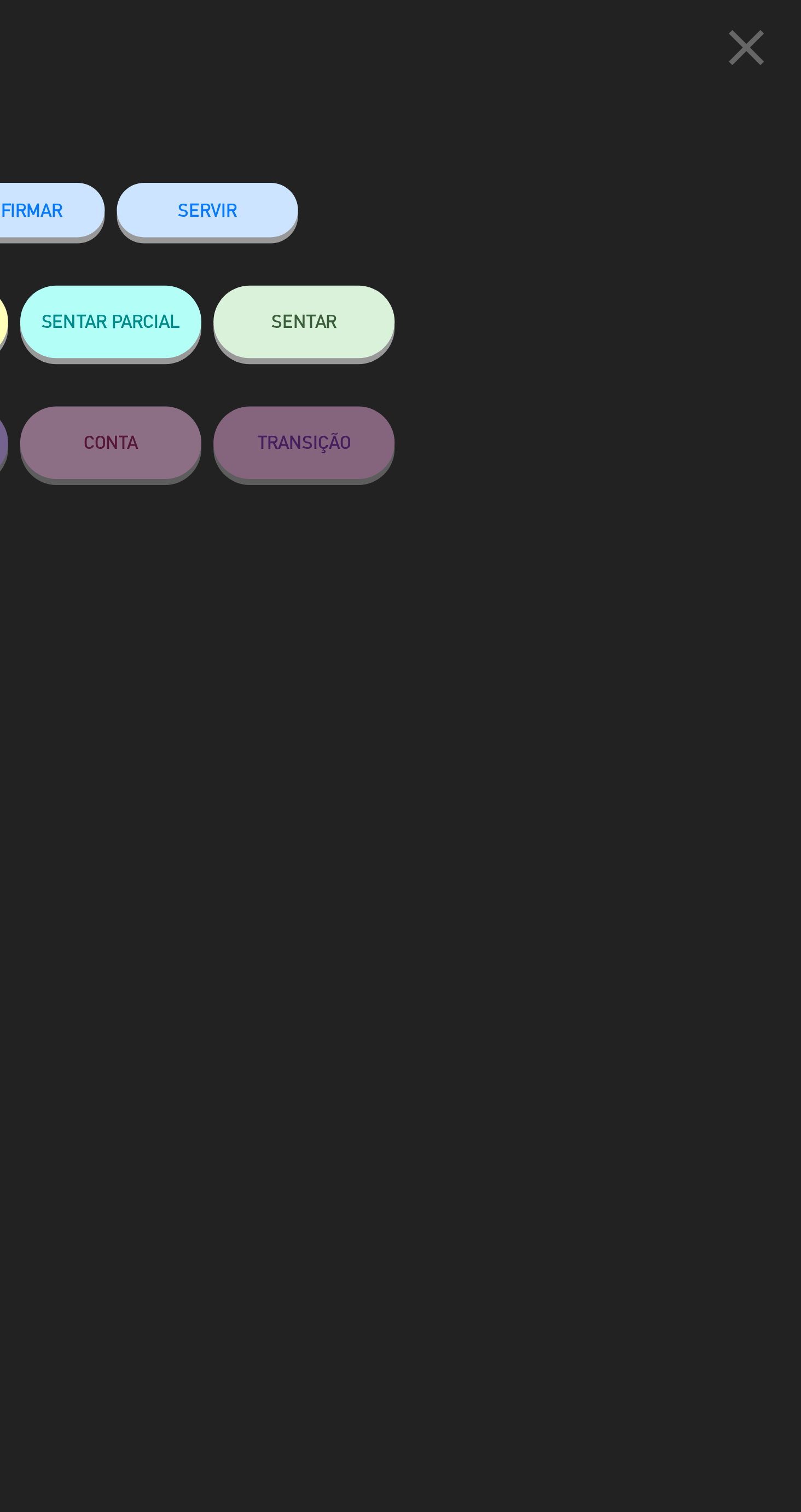
click at [586, 148] on span "SENTAR" at bounding box center [575, 147] width 30 height 9
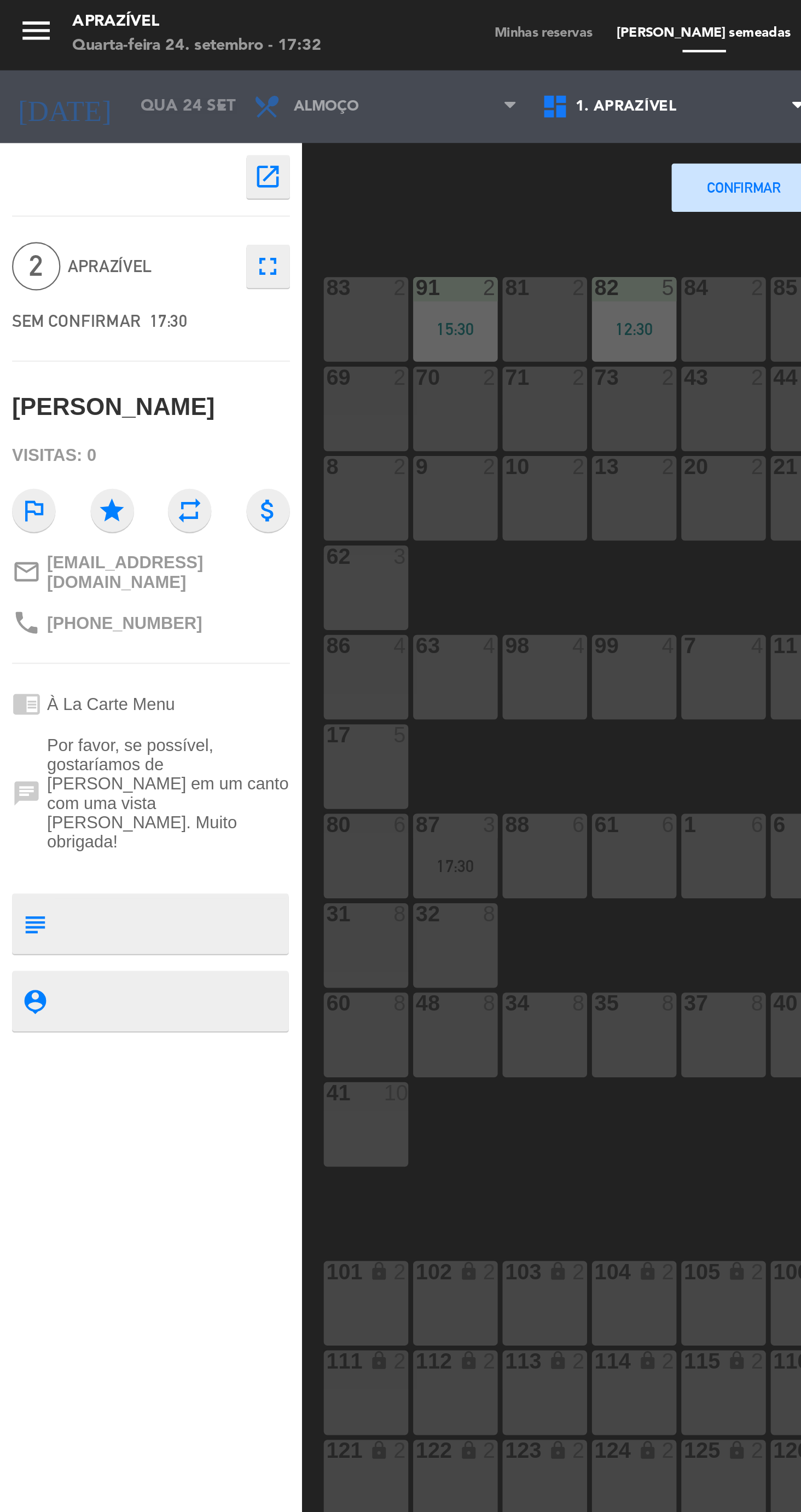
click at [358, 153] on div "85 2" at bounding box center [368, 145] width 38 height 38
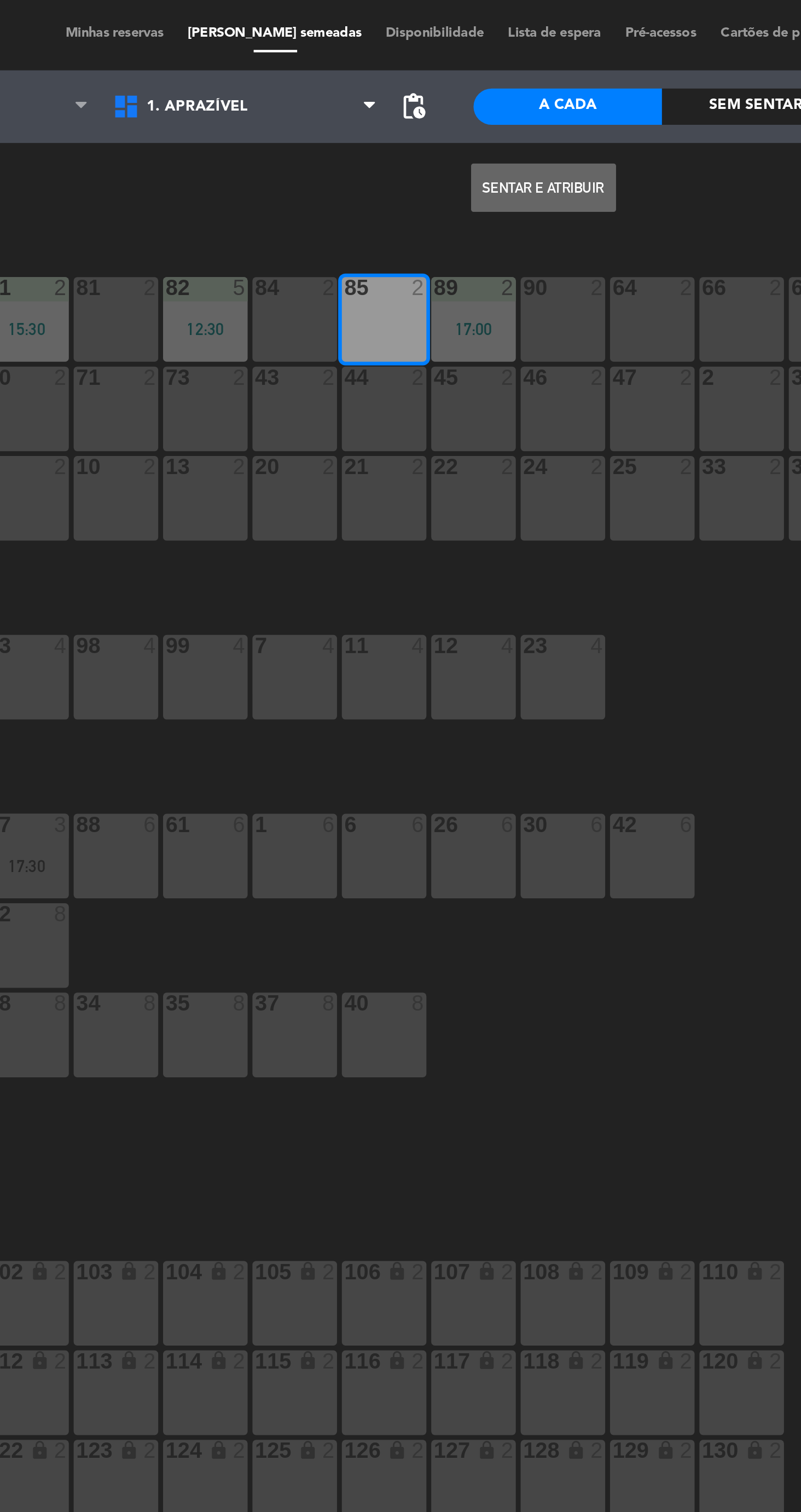
click at [436, 95] on button "Sentar e Atribuir" at bounding box center [440, 86] width 66 height 22
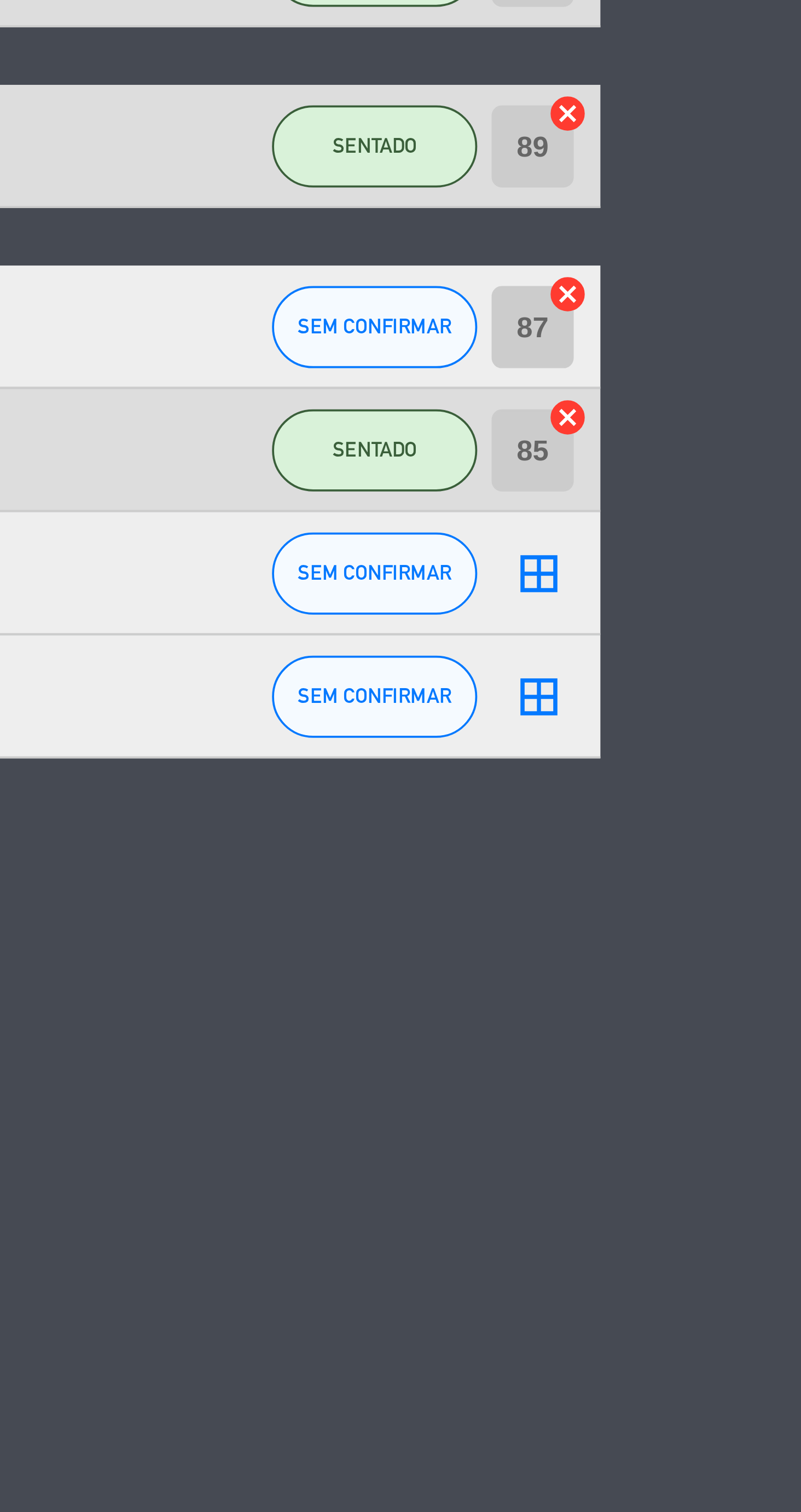
click at [720, 389] on input "85" at bounding box center [710, 392] width 22 height 22
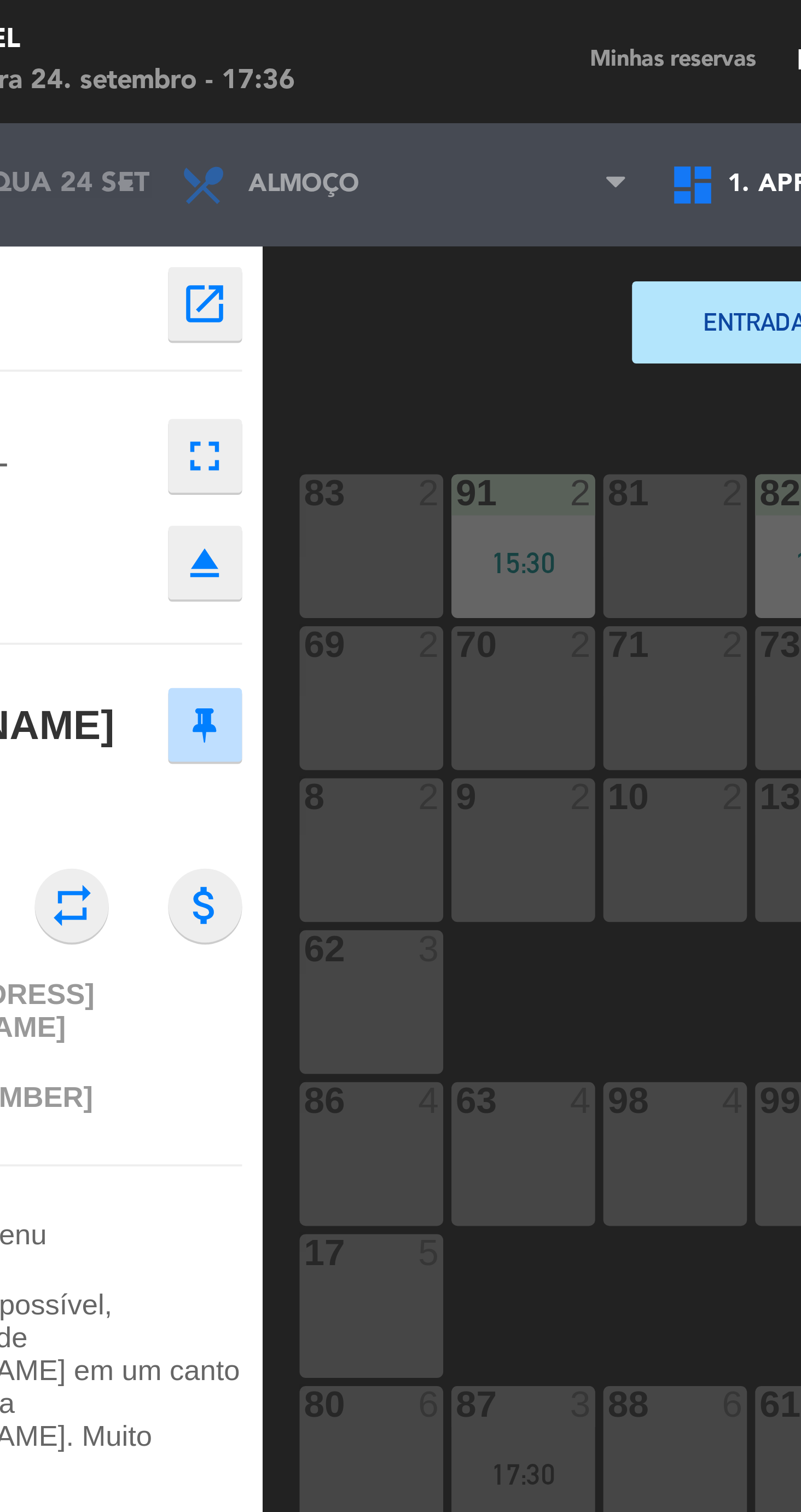
click at [250, 377] on div at bounding box center [246, 374] width 18 height 10
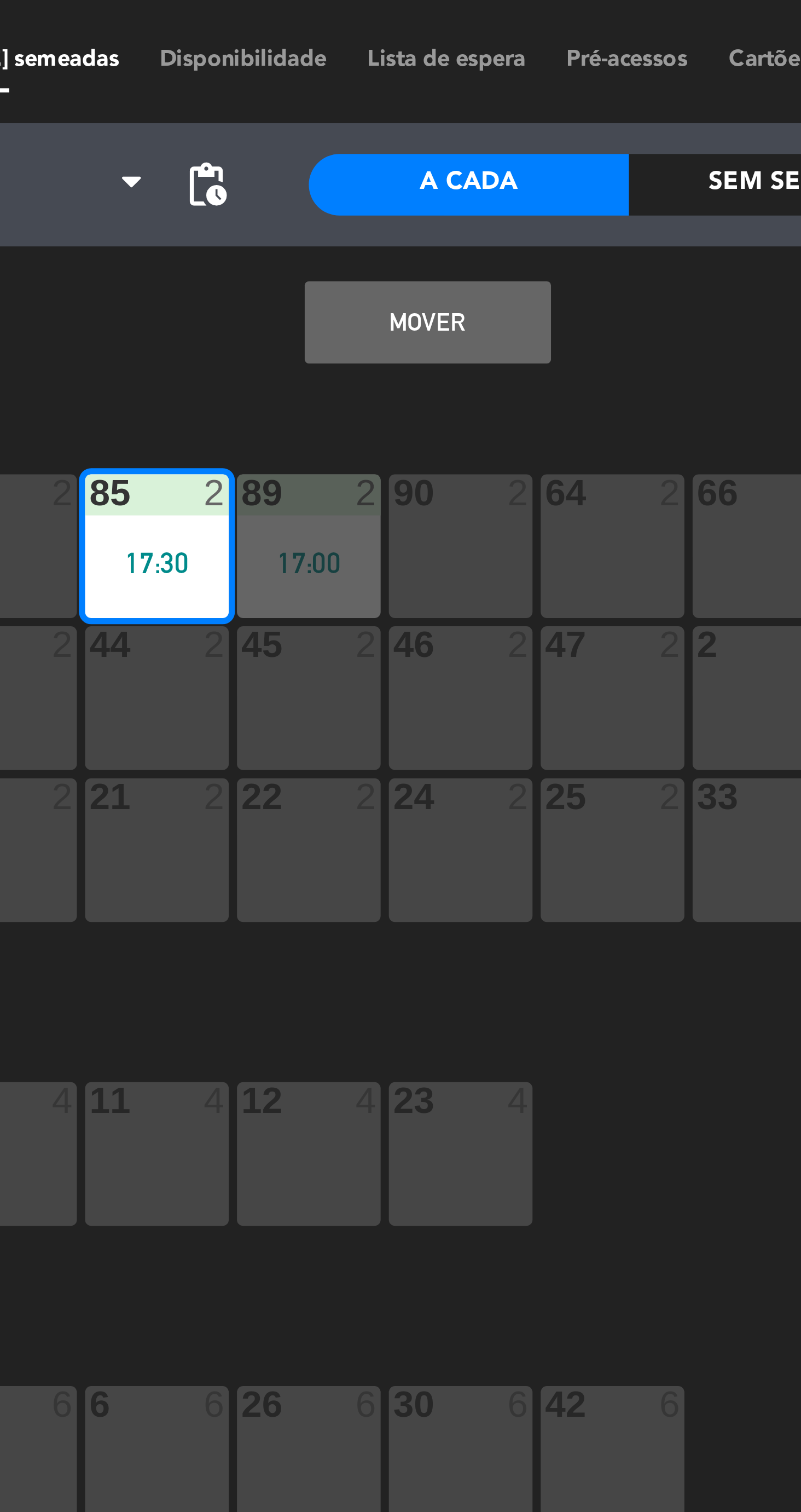
click at [437, 85] on button "MOVER" at bounding box center [440, 86] width 66 height 22
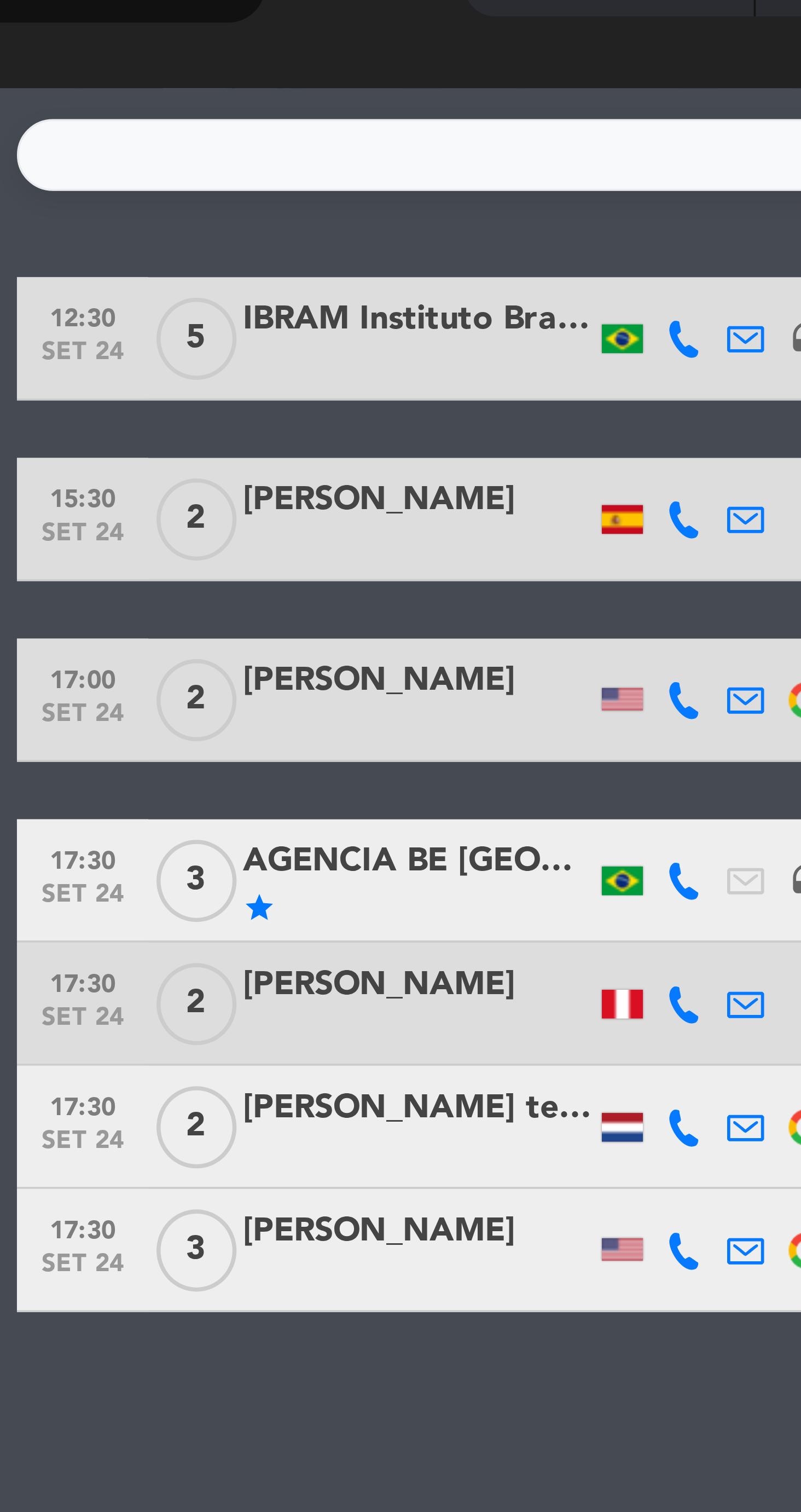
click at [141, 220] on div at bounding box center [179, 221] width 93 height 9
